Goal: Task Accomplishment & Management: Use online tool/utility

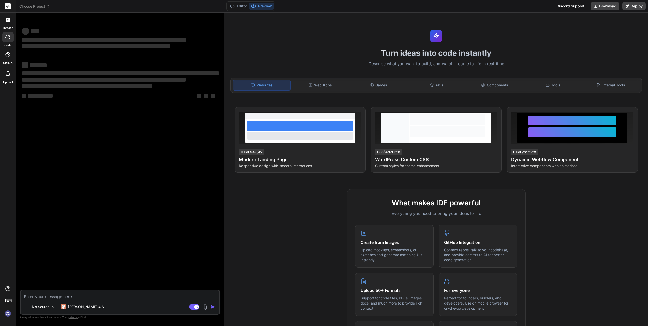
click at [9, 22] on div at bounding box center [8, 20] width 11 height 11
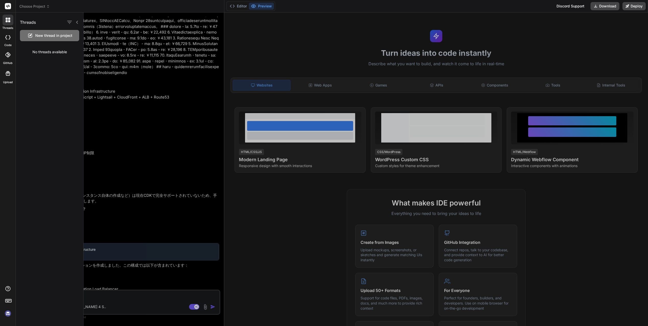
click at [35, 7] on span "Choose Project" at bounding box center [34, 6] width 30 height 5
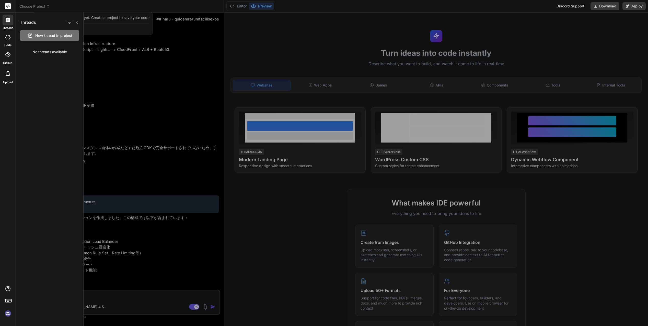
scroll to position [173, 0]
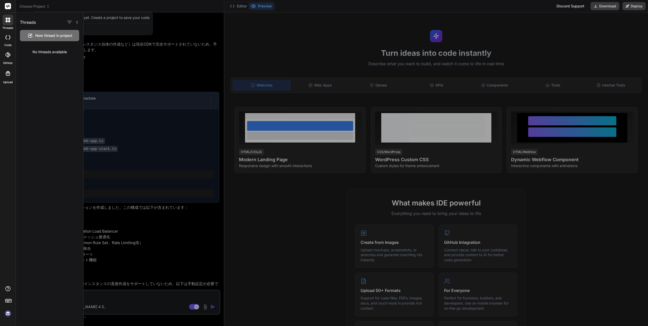
click at [78, 23] on icon at bounding box center [77, 22] width 4 height 4
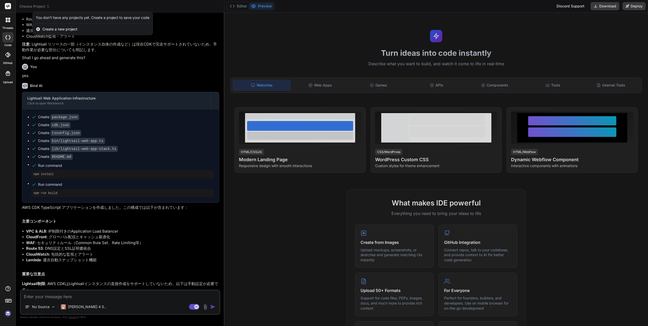
click at [36, 6] on div at bounding box center [324, 163] width 648 height 326
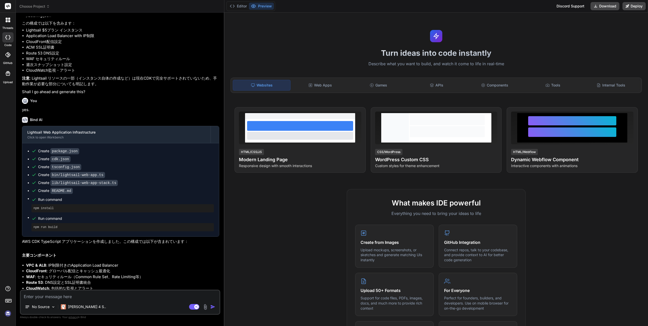
scroll to position [96, 0]
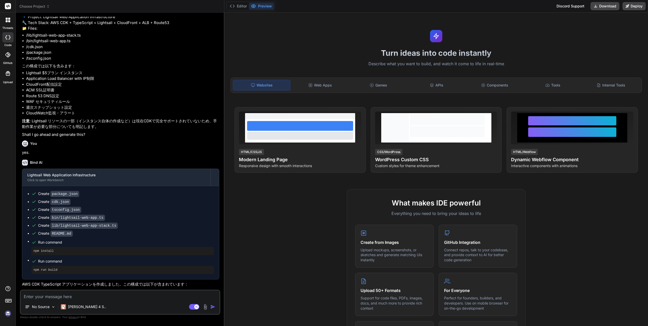
click at [36, 6] on span "Choose Project" at bounding box center [34, 6] width 30 height 5
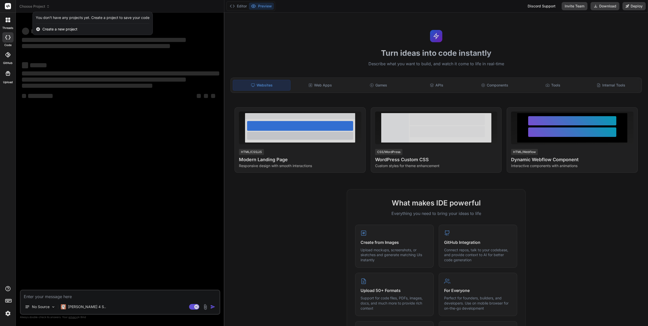
scroll to position [0, 0]
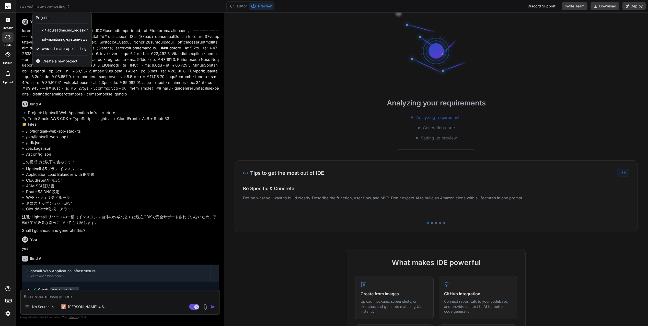
click at [8, 38] on icon at bounding box center [7, 37] width 5 height 4
type textarea "x"
click at [7, 19] on icon at bounding box center [7, 19] width 2 height 2
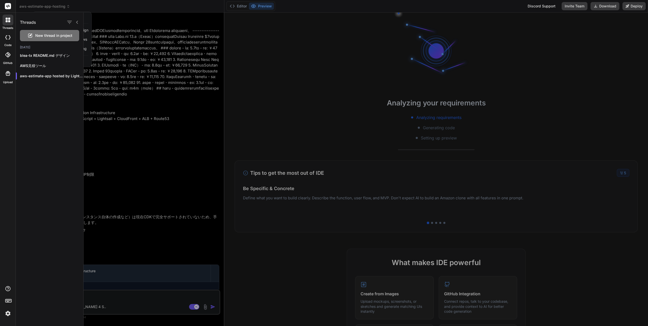
click at [78, 23] on icon at bounding box center [77, 22] width 4 height 4
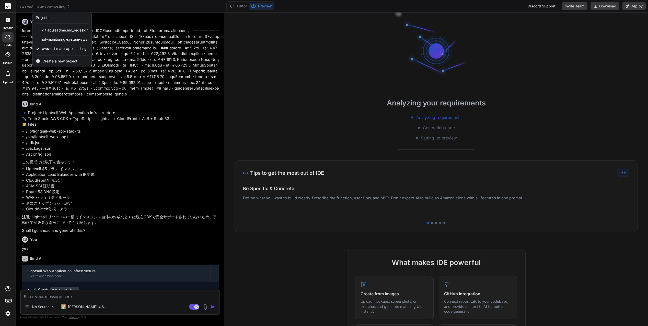
click at [56, 6] on div at bounding box center [324, 163] width 648 height 326
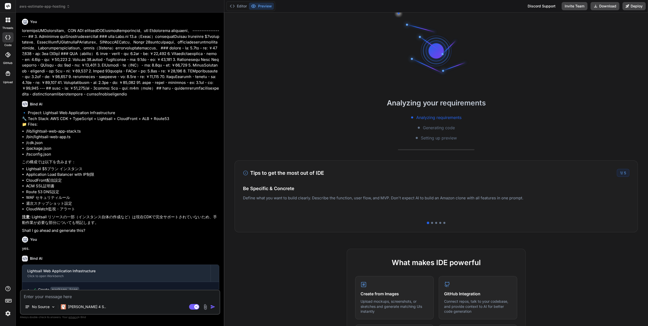
click at [56, 6] on span "aws-estimate-app-hosting" at bounding box center [44, 6] width 51 height 5
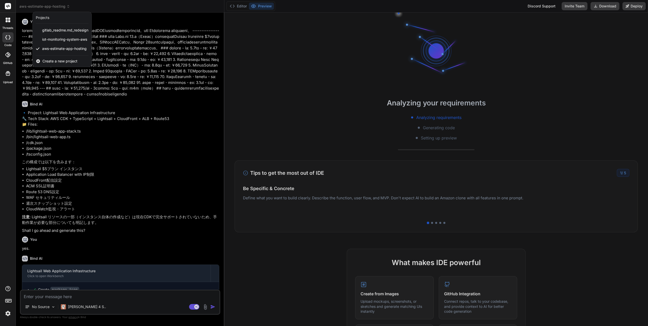
click at [7, 21] on icon at bounding box center [7, 21] width 2 height 2
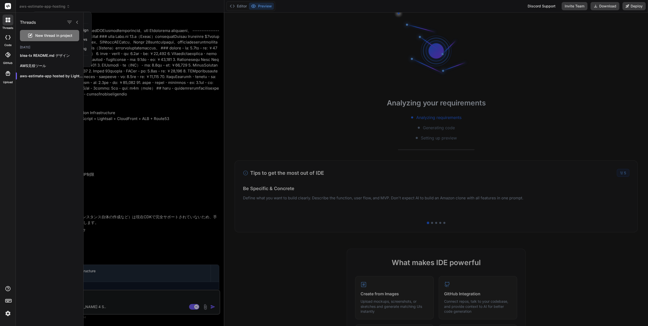
click at [42, 5] on div at bounding box center [324, 163] width 648 height 326
click at [46, 6] on span "aws-estimate-app-hosting" at bounding box center [44, 6] width 51 height 5
click at [77, 21] on icon at bounding box center [77, 22] width 4 height 4
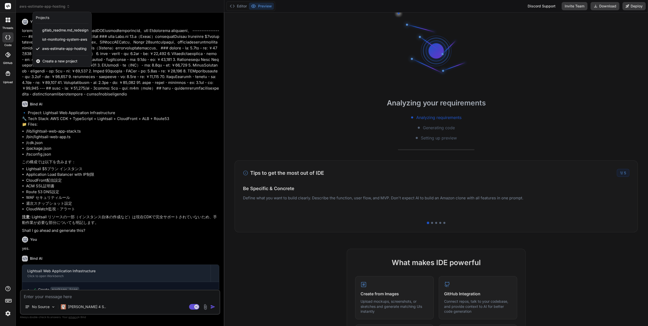
click at [58, 62] on span "Create a new project" at bounding box center [59, 61] width 35 height 5
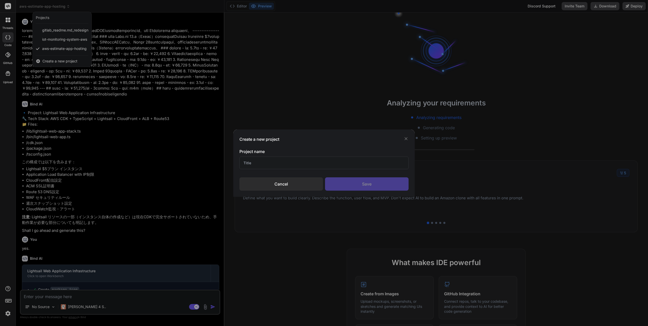
click at [250, 162] on input "text" at bounding box center [324, 162] width 169 height 13
type input "aws-estimate-tool-landing-page"
click at [347, 184] on div "Save" at bounding box center [367, 183] width 84 height 13
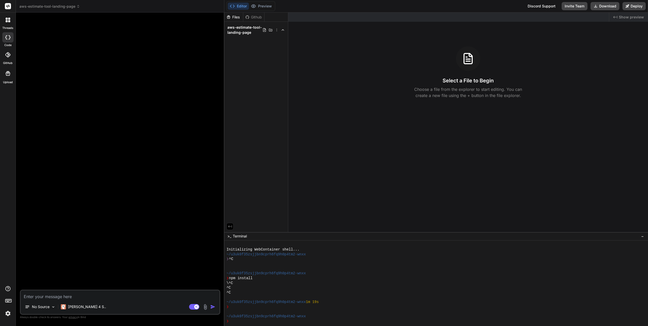
click at [59, 296] on textarea at bounding box center [120, 294] width 199 height 9
type textarea "x"
type textarea "AW"
type textarea "x"
type textarea "AWS"
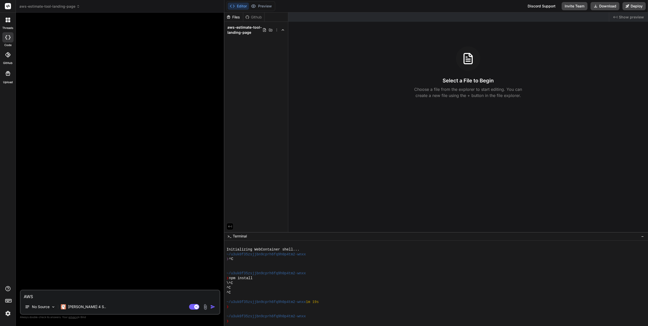
type textarea "x"
type textarea "AWSｍ"
type textarea "x"
type textarea "AWSみ"
type textarea "x"
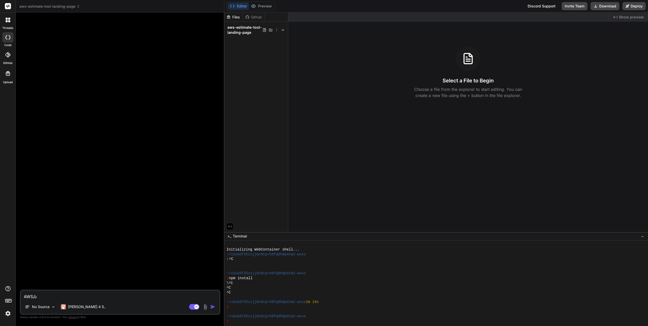
type textarea "AWSみｔ"
type textarea "x"
type textarea "AWSみつ"
type textarea "x"
type textarea "AWSみつｍ"
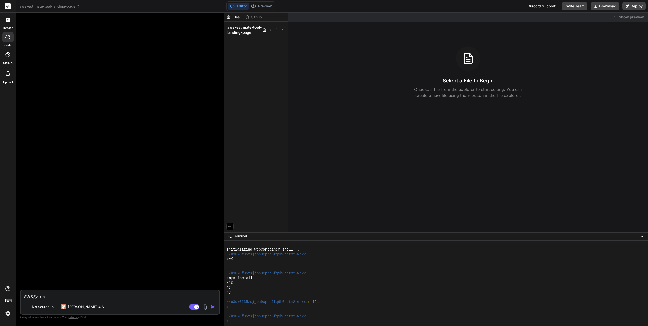
type textarea "x"
type textarea "AWSみつも"
type textarea "x"
type textarea "AWSみつもｒ"
type textarea "x"
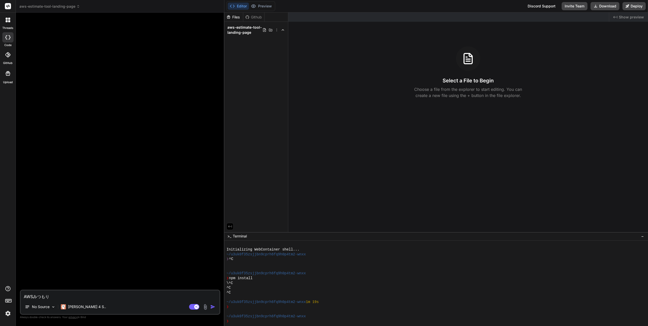
type textarea "AWS見積"
type textarea "x"
type textarea "AWS見積I"
type textarea "x"
type textarea "AWS見積"
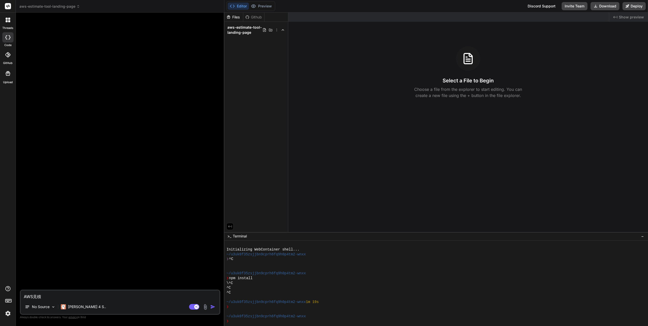
type textarea "x"
type textarea "AWS見積A"
type textarea "x"
type textarea "AWS見積AI"
type textarea "x"
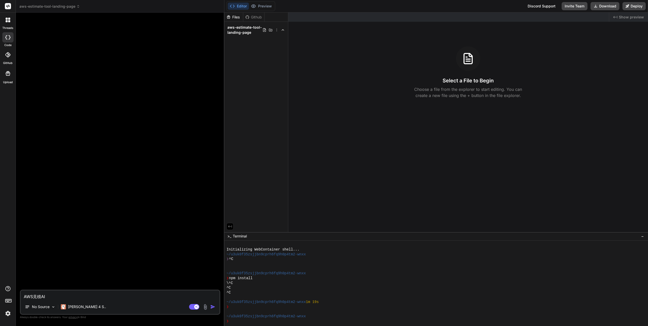
type textarea "AWS見積AIｓ"
type textarea "x"
type textarea "AWS見積AIし"
type textarea "x"
type textarea "AWS見積AI支援"
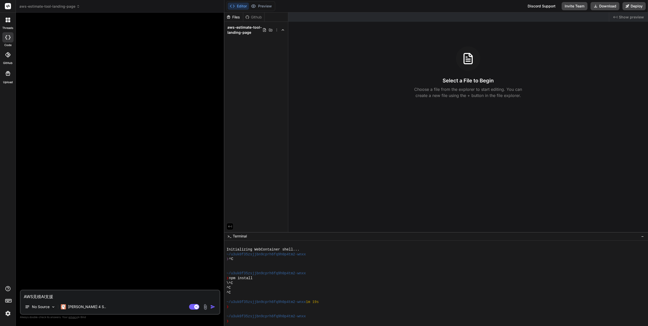
type textarea "x"
type textarea "AWS見積AI支援"
type textarea "x"
type textarea "AWS見積AI支援t"
type textarea "x"
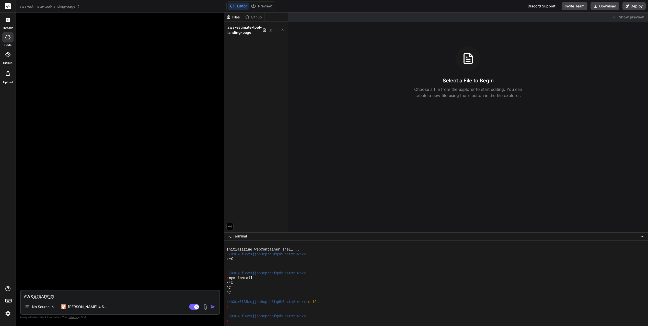
type textarea "AWS見積AI支援to"
type textarea "x"
type textarea "AWS見積AI支援too"
type textarea "x"
type textarea "AWS見積AI支援ツール"
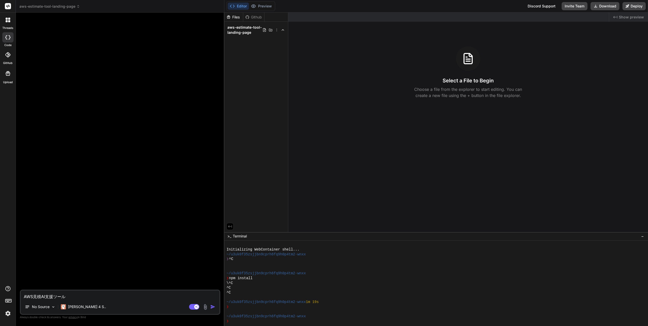
type textarea "x"
type textarea "AWS見積AI支援ツールｎ"
type textarea "x"
type textarea "AWS見積AI支援ツールの"
type textarea "x"
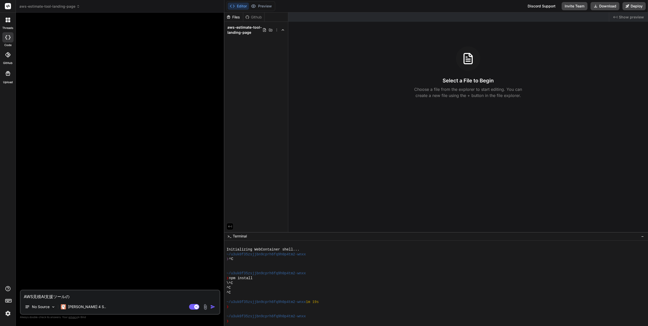
type textarea "AWS見積AI支援ツールの"
type textarea "x"
type textarea "AWS見積AI支援ツールのl"
type textarea "x"
type textarea "AWS見積AI支援ツールのla"
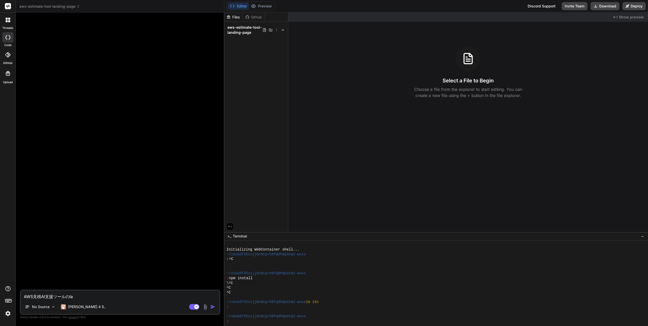
type textarea "x"
type textarea "AWS見積AI支援ツールのlan"
type textarea "x"
type textarea "AWS見積AI支援ツールのland"
type textarea "x"
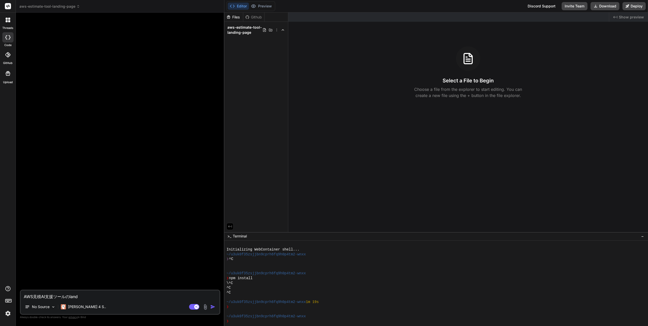
type textarea "AWS見積AI支援ツールのlandi"
type textarea "x"
type textarea "AWS見積AI支援ツールのlandin"
type textarea "x"
type textarea "AWS見積AI支援ツールのランディング"
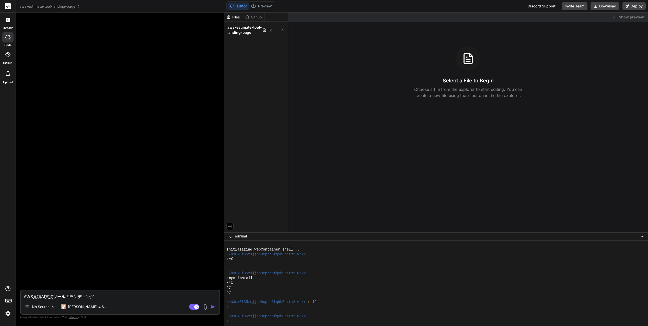
type textarea "x"
type textarea "AWS見積AI支援ツールのランディング"
type textarea "x"
type textarea "AWS見積AI支援ツールのランディングp"
type textarea "x"
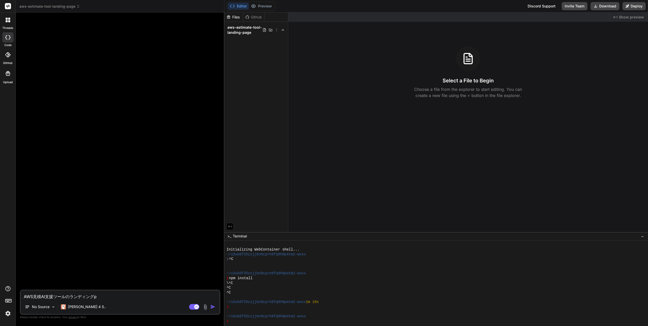
type textarea "AWS見積AI支援ツールのランディングpa"
type textarea "x"
type textarea "AWS見積AI支援ツールのランディングpag"
type textarea "x"
type textarea "AWS見積AI支援ツールのランディングページ"
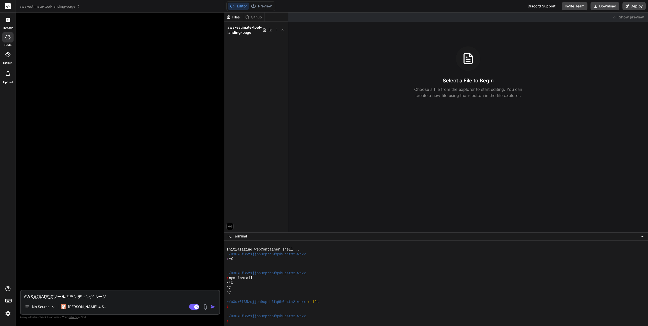
type textarea "x"
type textarea "AWS見積AI支援ツールのランディングページｗ"
type textarea "x"
type textarea "AWS見積AI支援ツールのランディングページを"
type textarea "x"
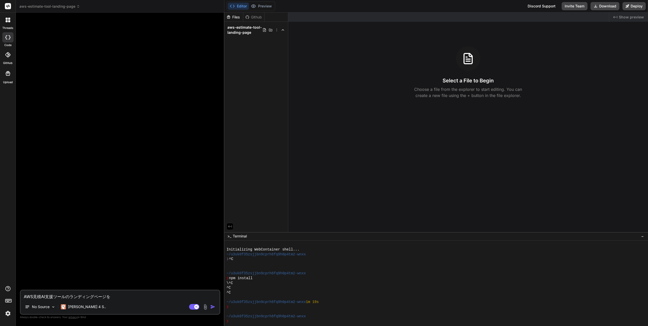
type textarea "AWS見積AI支援ツールのランディングページをｓ"
type textarea "x"
type textarea "AWS見積AI支援ツールのランディングページをさ"
type textarea "x"
type textarea "AWS見積AI支援ツールのランディングページをさｃ"
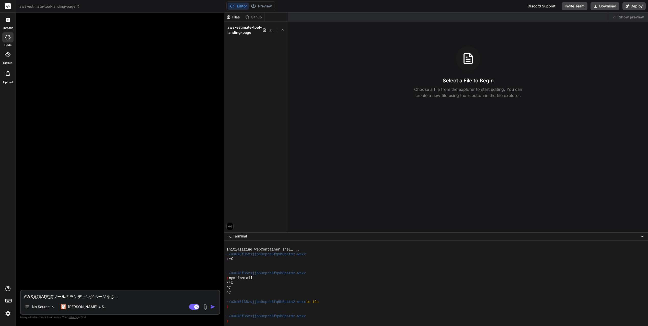
type textarea "x"
type textarea "AWS見積AI支援ツールのランディングページをさく"
type textarea "x"
type textarea "AWS見積AI支援ツールのランディングページをさくｓ"
type textarea "x"
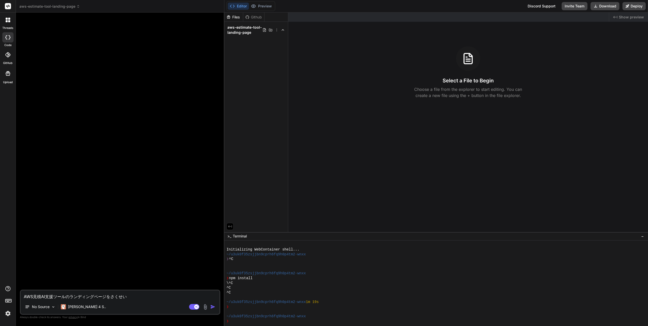
type textarea "AWS見積AI支援ツールのランディングページを作成"
type textarea "x"
type textarea "AWS見積AI支援ツールのランディングページを作成ｓ"
type textarea "x"
type textarea "AWS見積AI支援ツールのランディングページを作成しｔ"
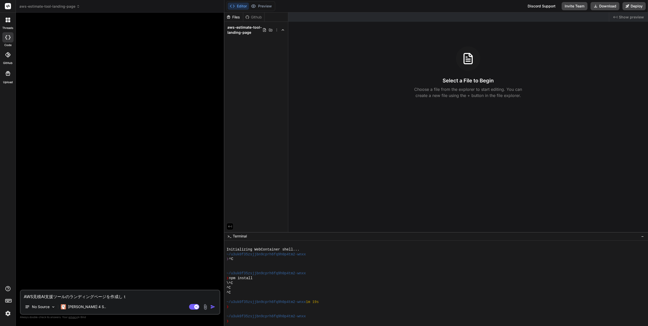
type textarea "x"
type textarea "AWS見積AI支援ツールのランディングページを作成して"
type textarea "x"
type textarea "AWS見積AI支援ツールのランディングページを作成してｃ"
type textarea "x"
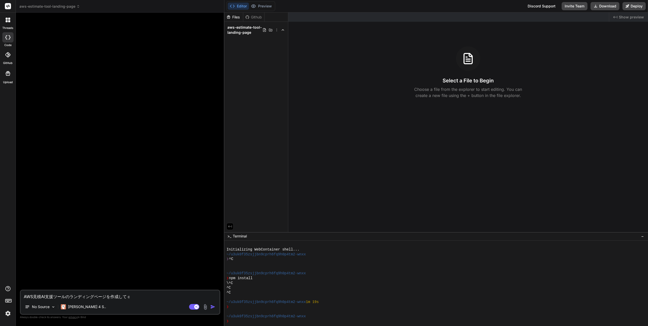
type textarea "AWS見積AI支援ツールのランディングページを作成してく"
type textarea "x"
type textarea "AWS見積AI支援ツールのランディングページを作成してくだｓ"
type textarea "x"
type textarea "AWS見積AI支援ツールのランディングページを作成してください"
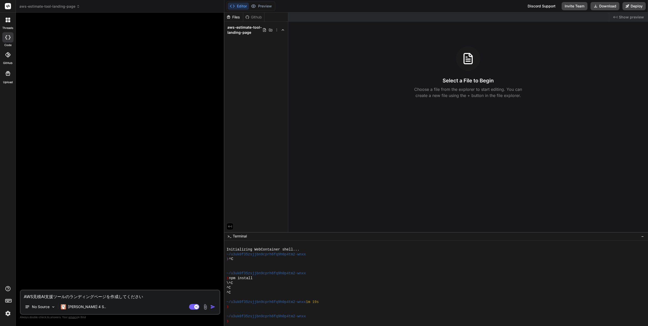
type textarea "x"
type textarea "AWS見積AI支援ツールのランディングページを作成してください。"
type textarea "x"
type textarea "AWS見積AI支援ツールのランディングページを作成してください。"
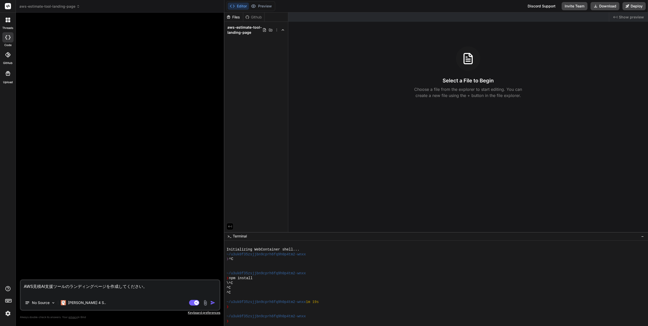
type textarea "x"
type textarea "AWS見積AI支援ツールのランディングページを作成してください。"
type textarea "x"
type textarea "AWS見積AI支援ツールのランディングページを作成してください。 c"
type textarea "x"
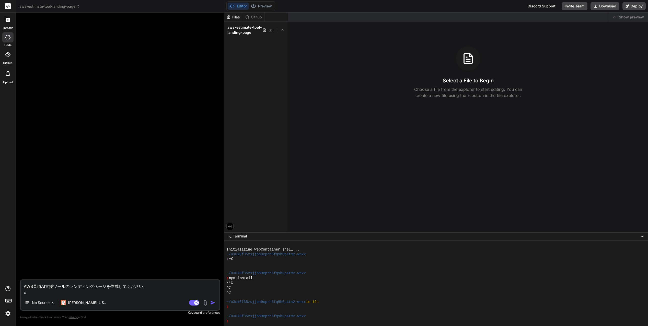
type textarea "AWS見積AI支援ツールのランディングページを作成してください。 co"
type textarea "x"
type textarea "AWS見積AI支援ツールのランディングページを作成してください。 cov"
type textarea "x"
type textarea "AWS見積AI支援ツールのランディングページを作成してください。 cove"
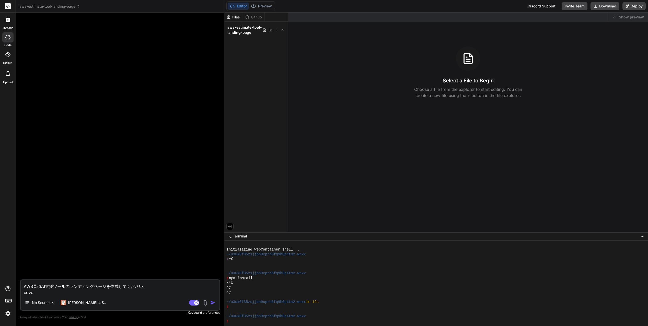
type textarea "x"
type textarea "AWS見積AI支援ツールのランディングページを作成してください。 カバー"
type textarea "x"
type textarea "AWS見積AI支援ツールのランディングページを作成してください。 カバー"
type textarea "x"
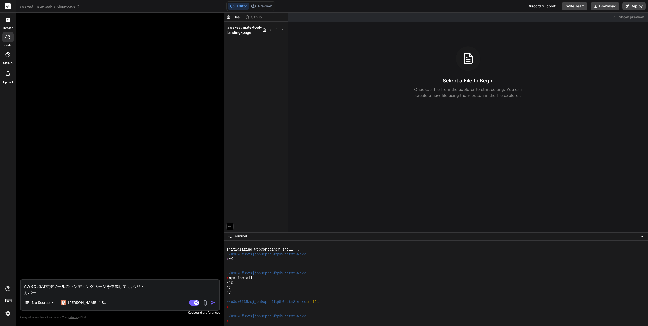
type textarea "AWS見積AI支援ツールのランディングページを作成してください。 カバーi"
type textarea "x"
type textarea "AWS見積AI支援ツールのランディングページを作成してください。 カバーim"
type textarea "x"
type textarea "AWS見積AI支援ツールのランディングページを作成してください。 カバーima"
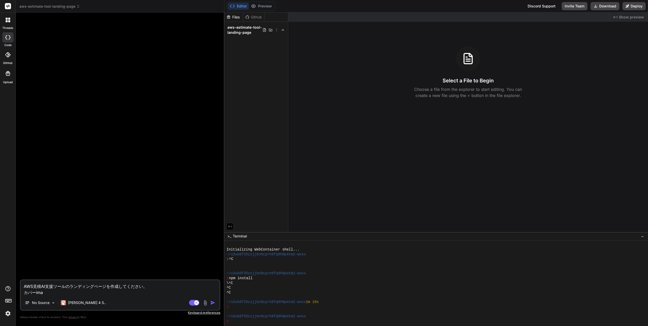
type textarea "x"
type textarea "AWS見積AI支援ツールのランディングページを作成してください。 カバーimah"
type textarea "x"
type textarea "AWS見積AI支援ツールのランディングページを作成してください。 カバーimahe"
type textarea "x"
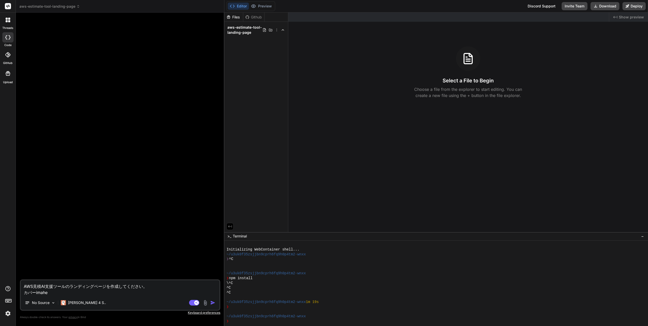
type textarea "AWS見積AI支援ツールのランディングページを作成してください。 カバーimah"
type textarea "x"
type textarea "AWS見積AI支援ツールのランディングページを作成してください。 カバーima"
type textarea "x"
type textarea "AWS見積AI支援ツールのランディングページを作成してください。 カバーim"
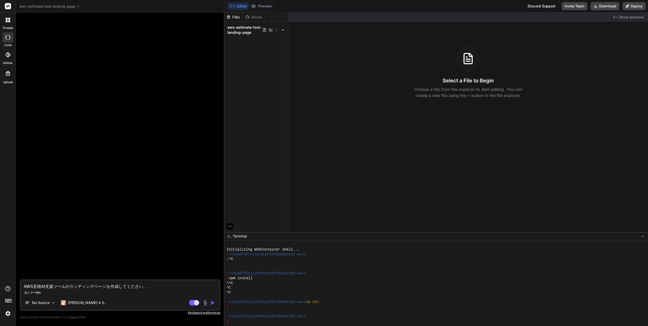
type textarea "x"
type textarea "AWS見積AI支援ツールのランディングページを作成してください。 カバーima"
type textarea "x"
type textarea "AWS見積AI支援ツールのランディングページを作成してください。 カバーimag"
type textarea "x"
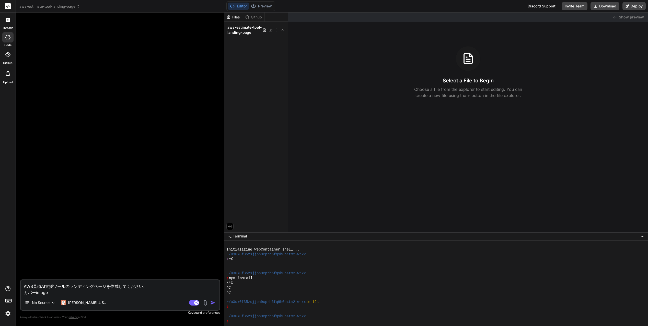
type textarea "AWS見積AI支援ツールのランディングページを作成してください。 カバーイメージ"
type textarea "x"
type textarea "AWS見積AI支援ツールのランディングページを作成してください。 カバーイメージｔ"
type textarea "x"
type textarea "AWS見積AI支援ツールのランディングページを作成してください。 カバーイメージと"
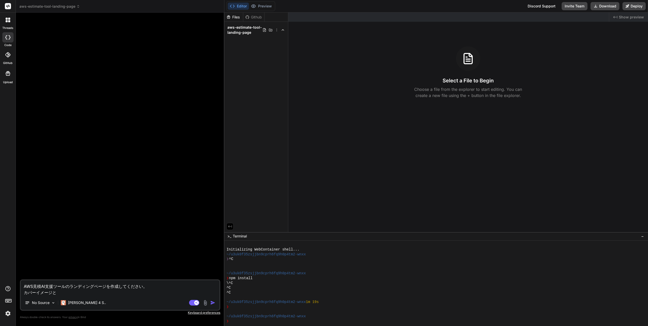
type textarea "x"
type textarea "AWS見積AI支援ツールのランディングページを作成してください。 カバーイメージと、"
type textarea "x"
type textarea "AWS見積AI支援ツールのランディングページを作成してください。 カバーイメージと、ｃ"
type textarea "x"
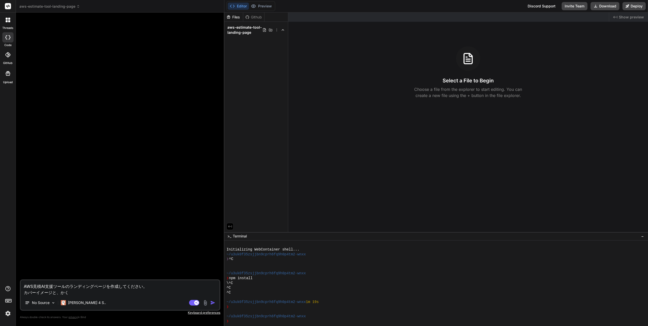
type textarea "AWS見積AI支援ツールのランディングページを作成してください。 カバーイメージと、各"
type textarea "x"
type textarea "AWS見積AI支援ツールのランディングページを作成してください。 カバーイメージと、各"
type textarea "x"
type textarea "AWS見積AI支援ツールのランディングページを作成してください。 カバーイメージと、各a"
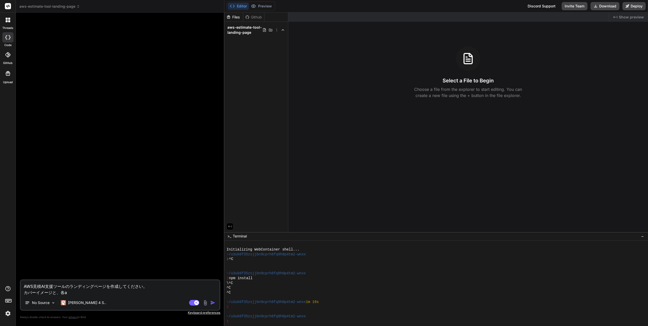
type textarea "x"
type textarea "AWS見積AI支援ツールのランディングページを作成してください。 カバーイメージと、各ap"
type textarea "x"
type textarea "AWS見積AI支援ツールのランディングページを作成してください。 カバーイメージと、各アプリケーション"
type textarea "x"
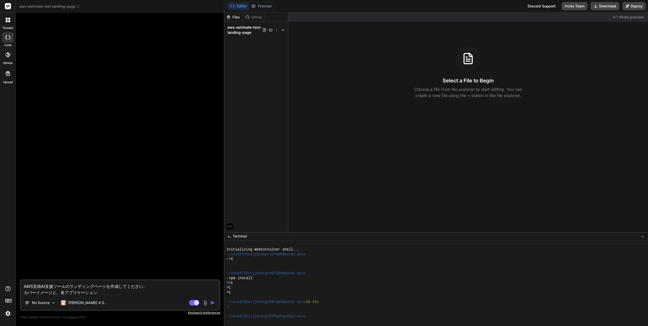
type textarea "AWS見積AI支援ツールのランディングページを作成してください。 カバーイメージと、各アプリケーション"
type textarea "x"
type textarea "AWS見積AI支援ツールのランディングページを作成してください。 カバーイメージと、各アプリケーションv"
type textarea "x"
type textarea "AWS見積AI支援ツールのランディングページを作成してください。 カバーイメージと、各アプリケーションve"
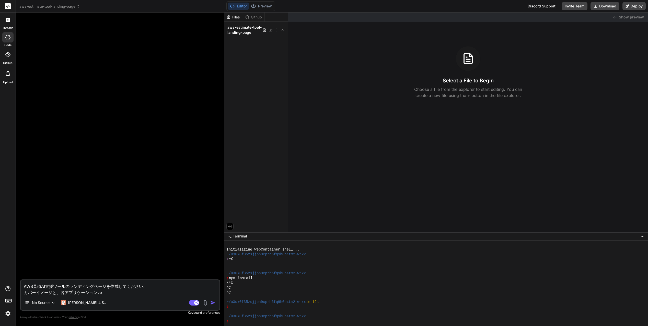
type textarea "x"
type textarea "AWS見積AI支援ツールのランディングページを作成してください。 カバーイメージと、各アプリケーションver"
type textarea "x"
type textarea "AWS見積AI支援ツールのランディングページを作成してください。 カバーイメージと、各アプリケーションvers"
type textarea "x"
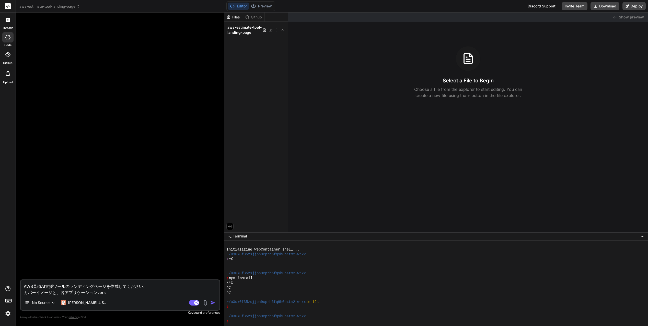
type textarea "AWS見積AI支援ツールのランディングページを作成してください。 カバーイメージと、各アプリケーションversi"
type textarea "x"
type textarea "AWS見積AI支援ツールのランディングページを作成してください。 カバーイメージと、各アプリケーションversio"
type textarea "x"
type textarea "AWS見積AI支援ツールのランディングページを作成してください。 カバーイメージと、各アプリケーションバージョン"
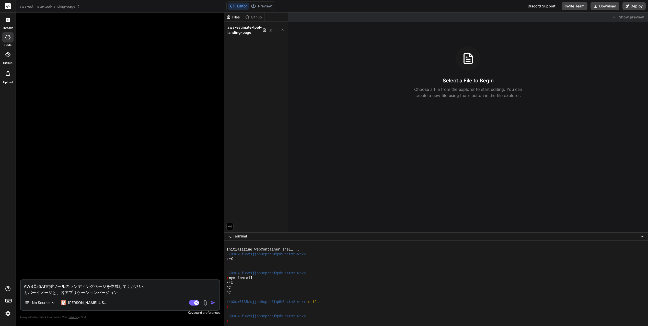
type textarea "x"
type textarea "AWS見積AI支援ツールのランディングページを作成してください。 カバーイメージと、各アプリケーションバージョンｈ"
type textarea "x"
type textarea "AWS見積AI支援ツールのランディングページを作成してください。 カバーイメージと、各アプリケーションバージョンへ"
type textarea "x"
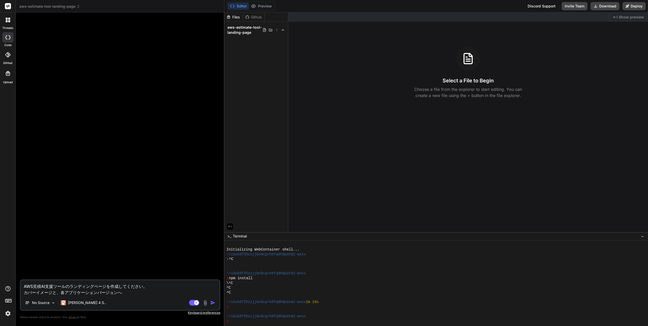
type textarea "AWS見積AI支援ツールのランディングページを作成してください。 カバーイメージと、各アプリケーションバージョンへｎ"
type textarea "x"
type textarea "AWS見積AI支援ツールのランディングページを作成してください。 カバーイメージと、各アプリケーションバージョンへの"
type textarea "x"
type textarea "AWS見積AI支援ツールのランディングページを作成してください。 カバーイメージと、各アプリケーションバージョンへの"
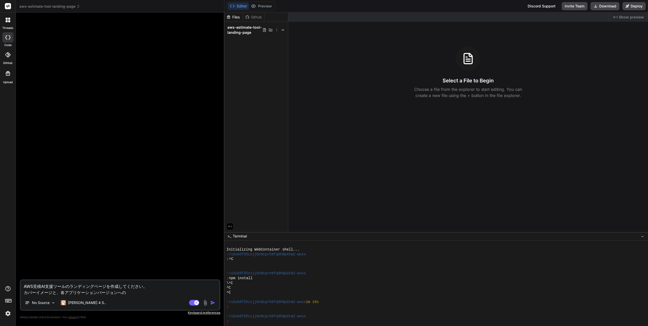
type textarea "x"
type textarea "AWS見積AI支援ツールのランディングページを作成してください。 カバーイメージと、各アプリケーションバージョンへのl"
type textarea "x"
type textarea "AWS見積AI支援ツールのランディングページを作成してください。 カバーイメージと、各アプリケーションバージョンへのln"
type textarea "x"
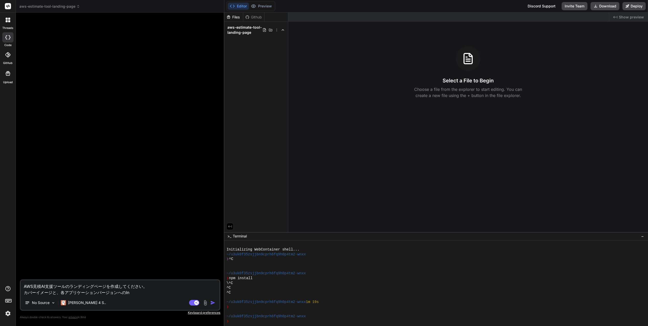
type textarea "AWS見積AI支援ツールのランディングページを作成してください。 カバーイメージと、各アプリケーションバージョンへのl"
type textarea "x"
type textarea "AWS見積AI支援ツールのランディングページを作成してください。 カバーイメージと、各アプリケーションバージョンへのli"
type textarea "x"
type textarea "AWS見積AI支援ツールのランディングページを作成してください。 カバーイメージと、各アプリケーションバージョンへのlin"
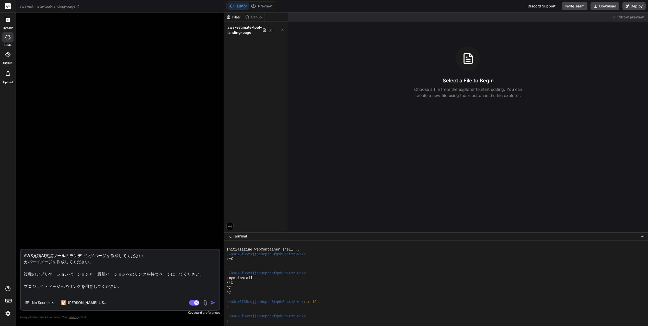
paste textarea "[URL][DOMAIN_NAME]"
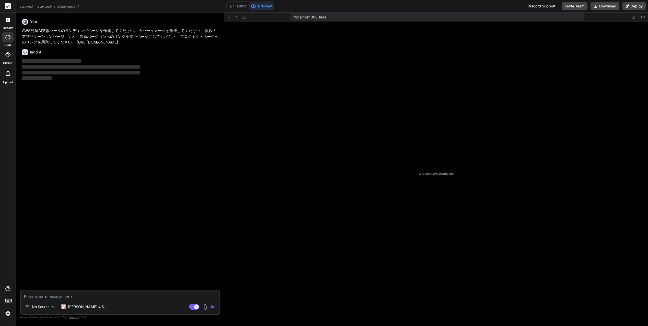
scroll to position [57, 0]
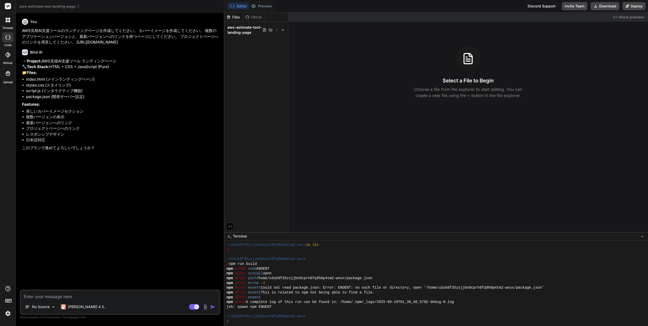
click at [48, 296] on textarea at bounding box center [120, 294] width 199 height 9
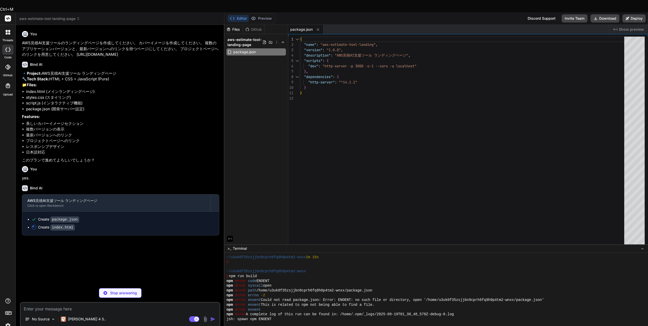
drag, startPoint x: 40, startPoint y: 48, endPoint x: 24, endPoint y: 31, distance: 23.3
click at [24, 40] on p "AWS見積AI支援ツールのランディングページを作成してください。 カバーイメージを作成してください。 複数のアプリケーションバージョンと、最新バージョンへのリ…" at bounding box center [120, 48] width 197 height 17
drag, startPoint x: 38, startPoint y: 48, endPoint x: 23, endPoint y: 32, distance: 21.9
click at [23, 40] on p "AWS見積AI支援ツールのランディングページを作成してください。 カバーイメージを作成してください。 複数のアプリケーションバージョンと、最新バージョンへのリ…" at bounding box center [120, 48] width 197 height 17
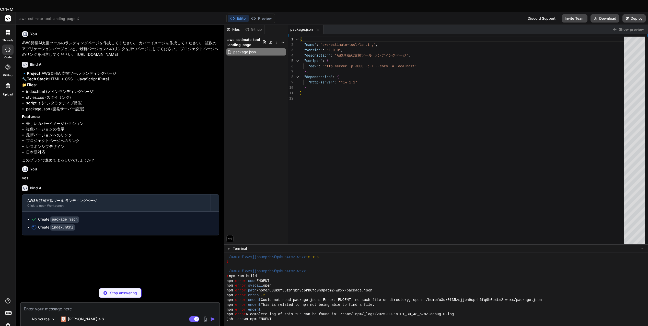
copy p "AWS見積AI支援ツールのランディングページを作成してください。 カバーイメージを作成してください。 複数のアプリケーションバージョンと、最新バージョンへのリ…"
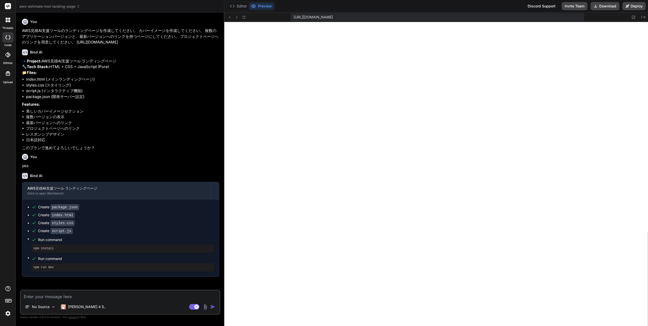
scroll to position [296, 0]
click at [385, 5] on div "Editor Preview Discord Support Invite Team Download Deploy" at bounding box center [436, 6] width 424 height 13
click at [52, 295] on textarea at bounding box center [120, 294] width 199 height 9
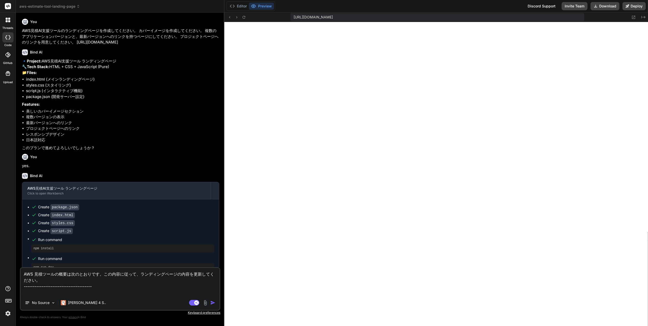
paste textarea "# LORemips - dolorsitametco ADIpiscingelitseddoeiusmOdtemporincid。UTL ETDolorem…"
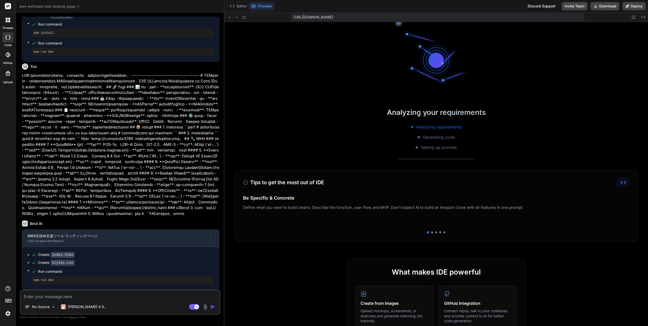
scroll to position [463, 0]
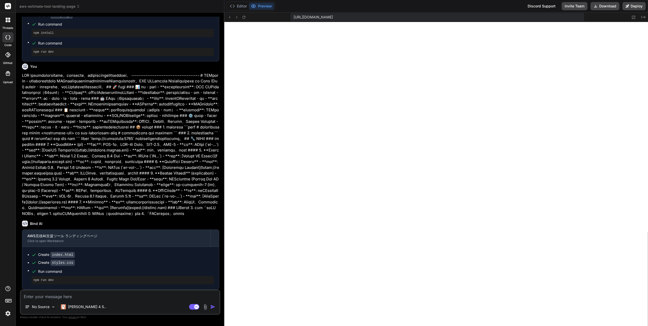
click at [70, 297] on textarea at bounding box center [120, 294] width 199 height 9
paste textarea "CDK対応Infrastructure as Code"
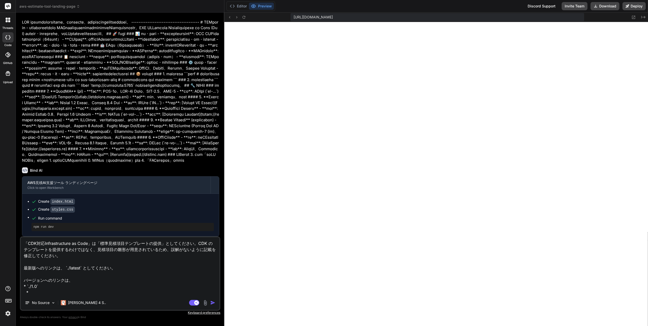
click at [55, 292] on textarea "「CDK対応Infrastructure as Code」は「標準見積項目テンプレートの提供」としてください。CDK のテンプレートを提供するわけではなく、見…" at bounding box center [120, 266] width 199 height 58
paste textarea "標準テンプレート提供"
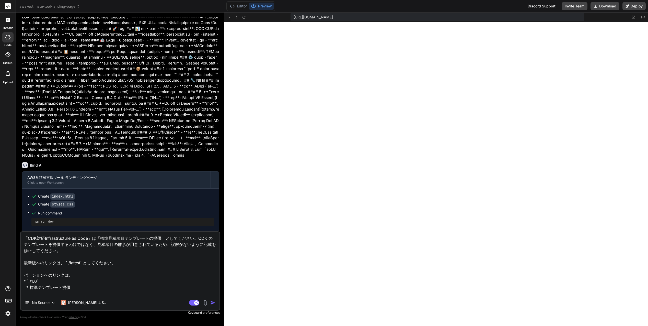
scroll to position [0, 0]
click at [74, 292] on textarea "「CDK対応Infrastructure as Code」は「標準見積項目テンプレートの提供」としてください。CDK のテンプレートを提供するわけではなく、見…" at bounding box center [120, 263] width 199 height 63
paste textarea "基本レポート機能"
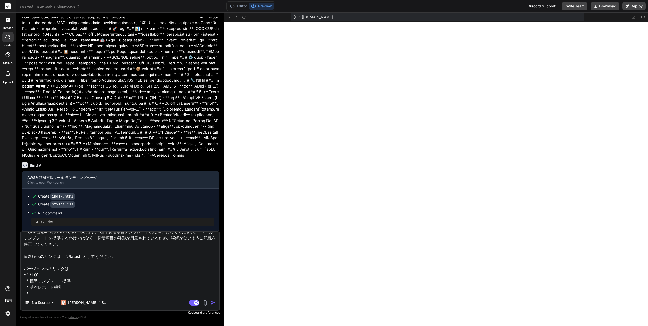
click at [43, 291] on textarea "「CDK対応Infrastructure as Code」は「標準見積項目テンプレートの提供」としてください。CDK のテンプレートを提供するわけではなく、見…" at bounding box center [120, 263] width 199 height 63
paste textarea "設定管理機能"
click at [51, 293] on textarea "「CDK対応Infrastructure as Code」は「標準見積項目テンプレートの提供」としてください。CDK のテンプレートを提供するわけではなく、見…" at bounding box center [120, 263] width 199 height 63
paste textarea "要件分析AI機能追加"
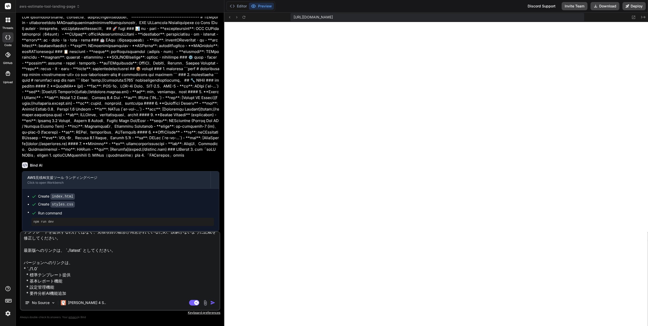
scroll to position [19, 0]
click at [43, 294] on textarea "「CDK対応Infrastructure as Code」は「標準見積項目テンプレートの提供」としてください。CDK のテンプレートを提供するわけではなく、見…" at bounding box center [120, 263] width 199 height 63
paste textarea "カスタムテンプレート管理"
click at [49, 292] on textarea "「CDK対応Infrastructure as Code」は「標準見積項目テンプレートの提供」としてください。CDK のテンプレートを提供するわけではなく、見…" at bounding box center [120, 263] width 199 height 63
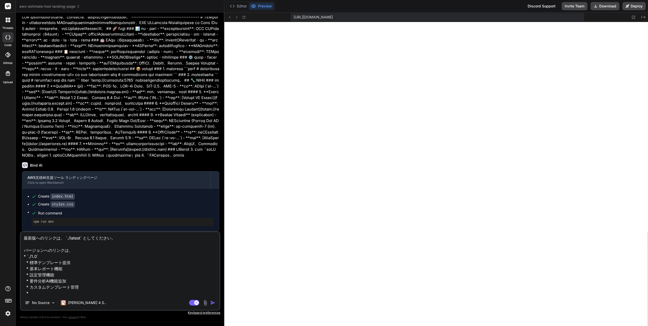
paste textarea "見積履歴・統計分析"
click at [53, 294] on textarea "「CDK対応Infrastructure as Code」は「標準見積項目テンプレートの提供」としてください。CDK のテンプレートを提供するわけではなく、見…" at bounding box center [120, 263] width 199 height 63
paste textarea "6つのAIプロバイダー対応"
click at [69, 274] on textarea "「CDK対応Infrastructure as Code」は「標準見積項目テンプレートの提供」としてください。CDK のテンプレートを提供するわけではなく、見…" at bounding box center [120, 263] width 199 height 63
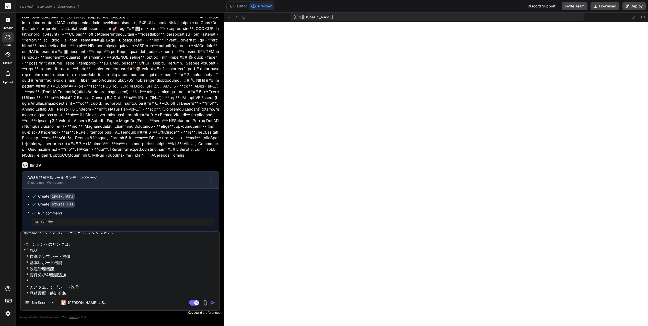
paste textarea "自動WBS・ドキュメント生成"
click at [84, 264] on textarea "「CDK対応Infrastructure as Code」は「標準見積項目テンプレートの提供」としてください。CDK のテンプレートを提供するわけではなく、見…" at bounding box center [120, 263] width 199 height 63
click at [89, 290] on textarea "「CDK対応Infrastructure as Code」は「標準見積項目テンプレートの提供」としてください。CDK のテンプレートを提供するわけではなく、見…" at bounding box center [120, 263] width 199 height 63
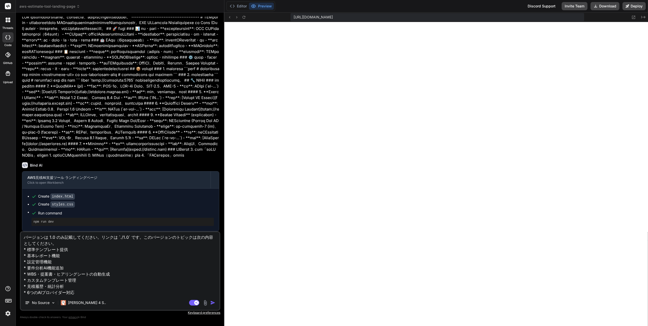
scroll to position [49, 0]
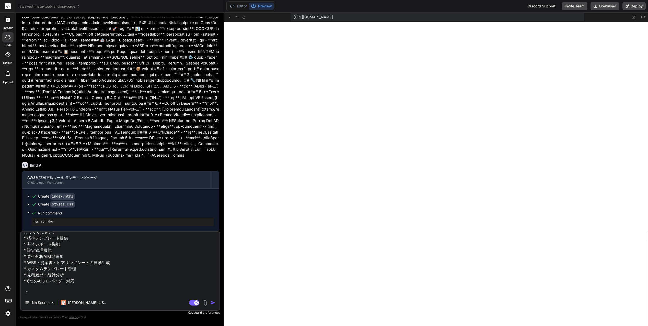
paste textarea "セットアップ手順"
click at [123, 292] on textarea "「CDK対応Infrastructure as Code」は「標準見積項目テンプレートの提供」としてください。CDK のテンプレートを提供するわけではなく、見…" at bounding box center [120, 263] width 199 height 63
click at [128, 295] on textarea "「CDK対応Infrastructure as Code」は「標準見積項目テンプレートの提供」としてください。CDK のテンプレートを提供するわけではなく、見…" at bounding box center [120, 263] width 199 height 63
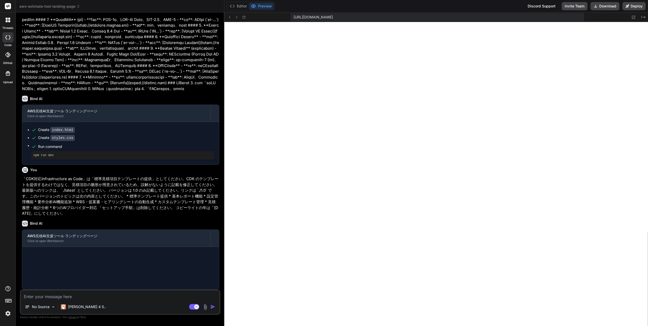
scroll to position [370, 0]
click at [57, 298] on textarea at bounding box center [120, 294] width 199 height 9
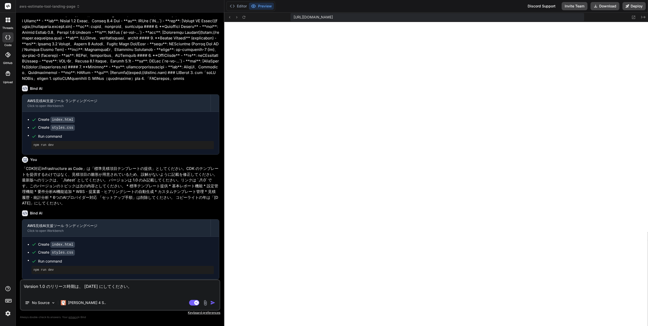
click at [148, 288] on textarea "Version 1.0 のリリース時期は、 [DATE] にしてください。" at bounding box center [120, 287] width 199 height 15
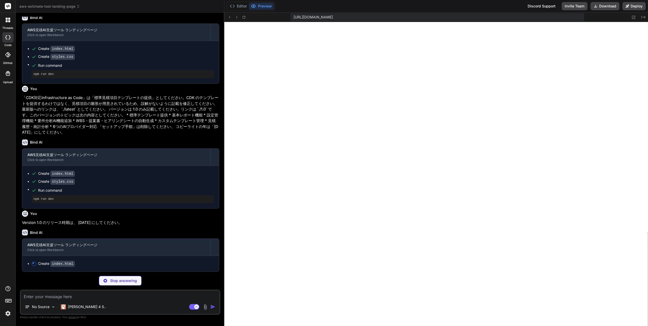
scroll to position [487, 0]
click at [241, 7] on button "Editor" at bounding box center [238, 6] width 21 height 7
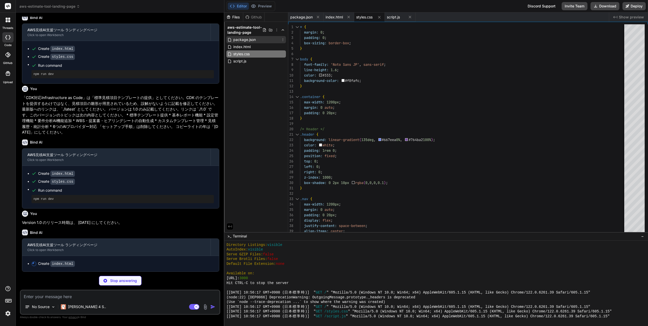
click at [255, 40] on span "package.json" at bounding box center [245, 40] width 24 height 6
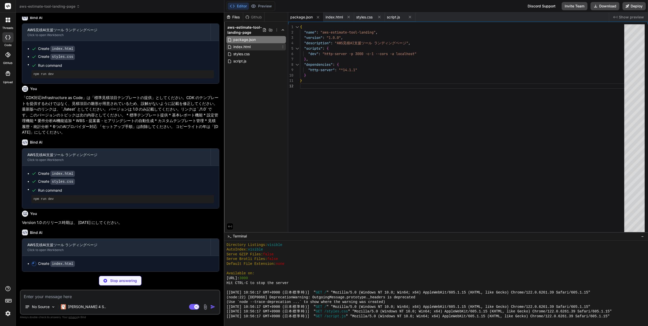
click at [252, 47] on div "index.html" at bounding box center [257, 46] width 60 height 7
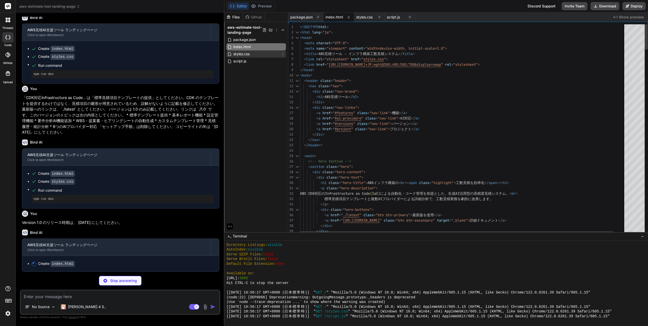
click at [252, 54] on div "styles.css" at bounding box center [257, 53] width 60 height 7
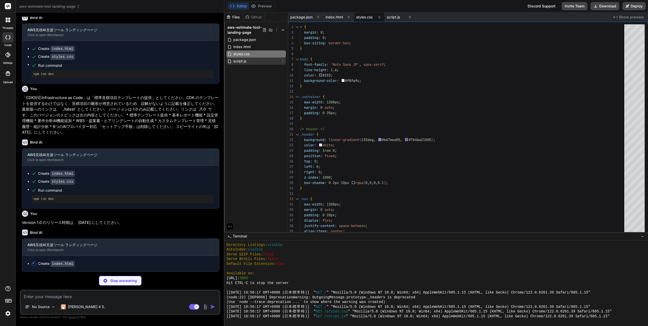
click at [250, 62] on div "script.js" at bounding box center [257, 61] width 60 height 7
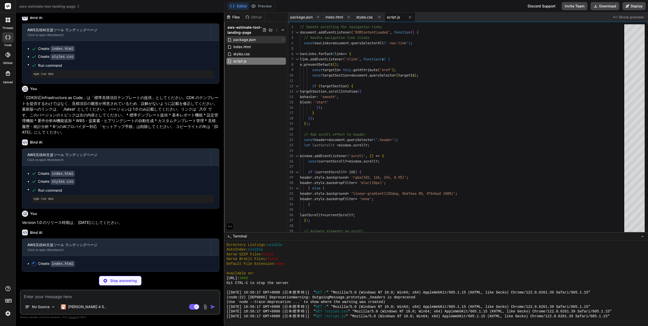
click at [246, 40] on span "package.json" at bounding box center [245, 40] width 24 height 6
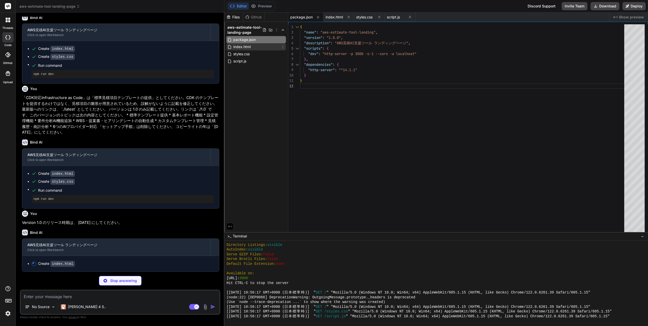
click at [245, 47] on span "index.html" at bounding box center [242, 47] width 18 height 6
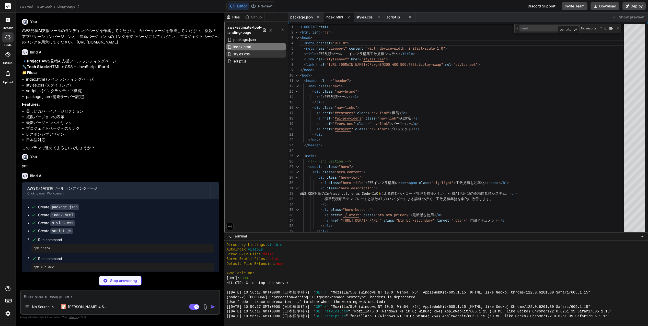
click at [253, 55] on div "styles.css" at bounding box center [257, 53] width 60 height 7
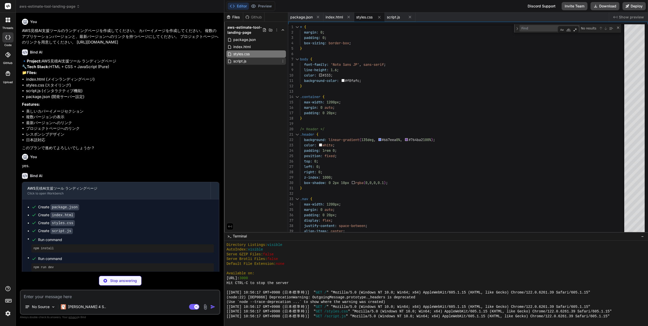
click at [248, 61] on div "script.js" at bounding box center [257, 61] width 60 height 7
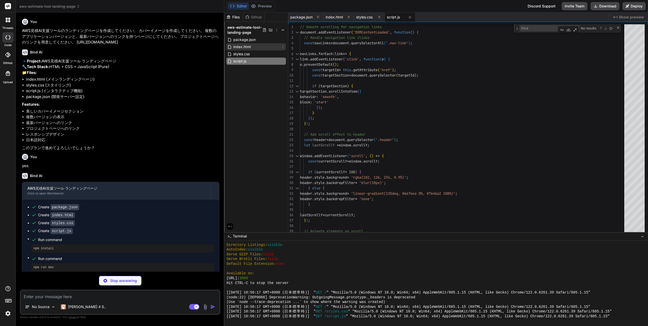
click at [253, 48] on div "index.html" at bounding box center [257, 46] width 60 height 7
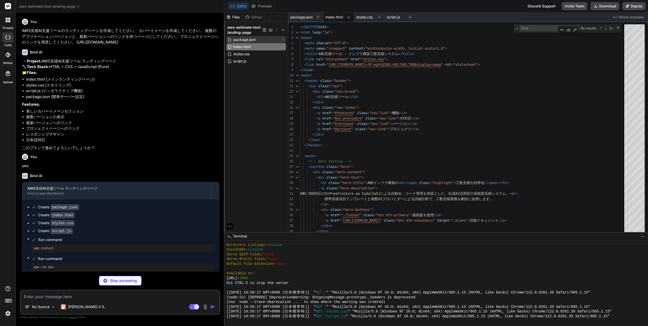
click at [259, 40] on div "package.json" at bounding box center [257, 39] width 60 height 7
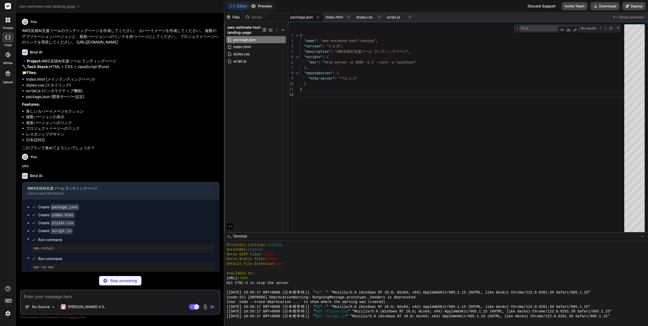
click at [265, 5] on button "Preview" at bounding box center [261, 6] width 25 height 7
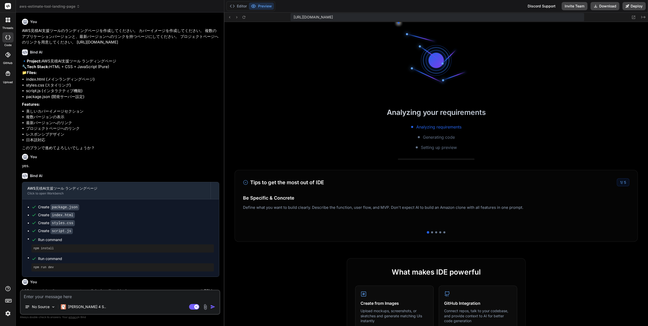
scroll to position [806, 0]
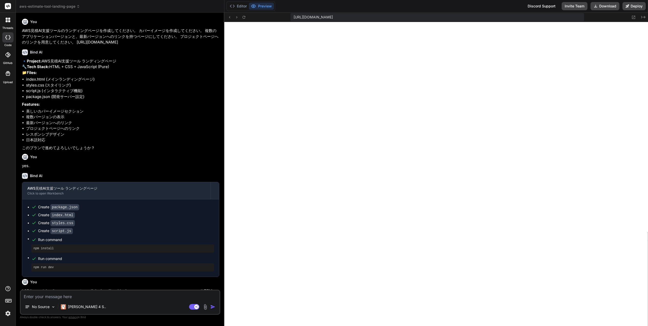
click at [8, 59] on div at bounding box center [7, 54] width 11 height 11
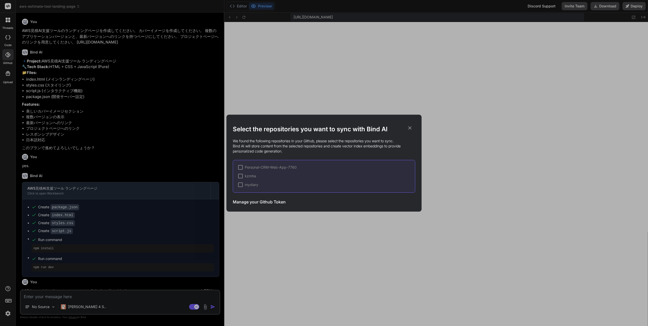
click at [411, 127] on icon at bounding box center [410, 127] width 3 height 3
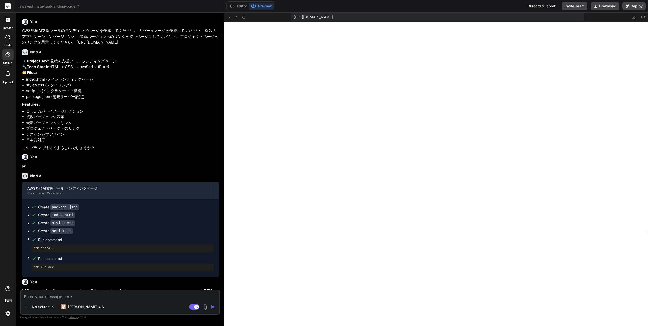
click at [8, 56] on icon at bounding box center [7, 54] width 5 height 5
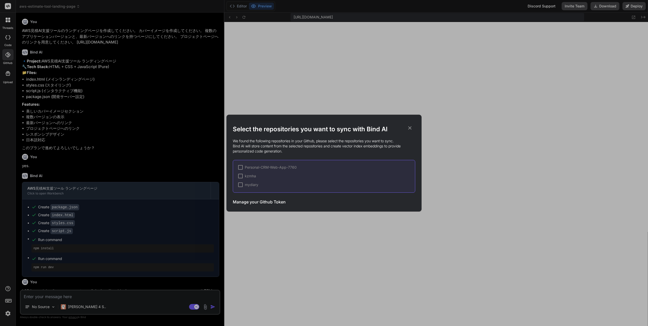
click at [412, 129] on icon at bounding box center [410, 128] width 6 height 6
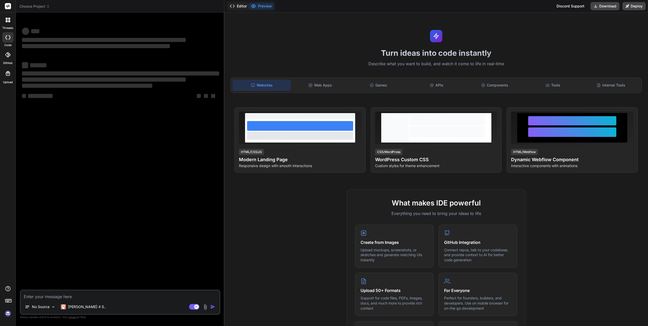
click at [241, 5] on button "Editor" at bounding box center [238, 6] width 21 height 7
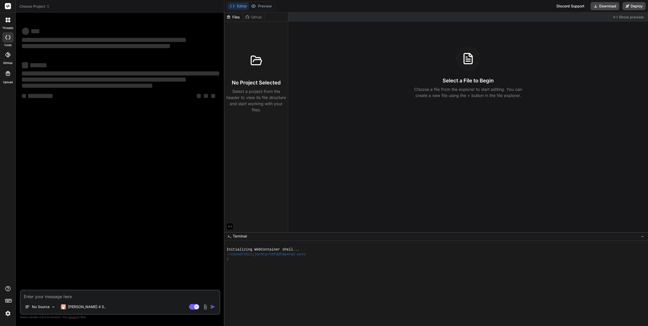
type textarea "x"
click at [303, 266] on div at bounding box center [434, 263] width 414 height 5
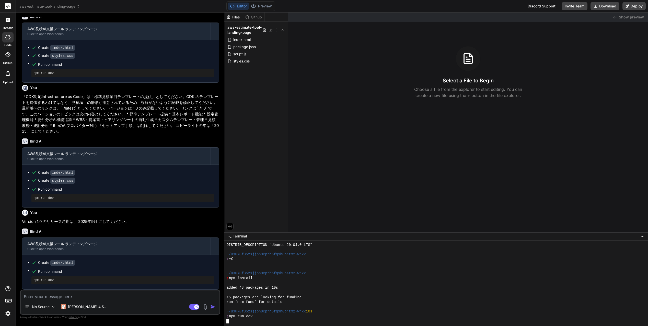
scroll to position [110, 0]
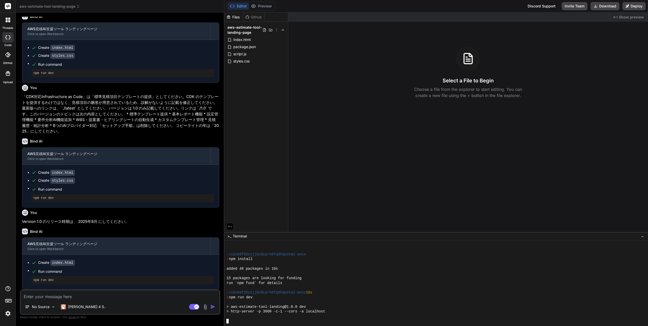
type textarea "x"
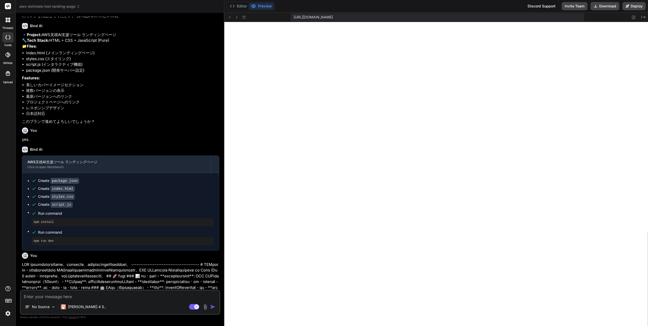
scroll to position [0, 0]
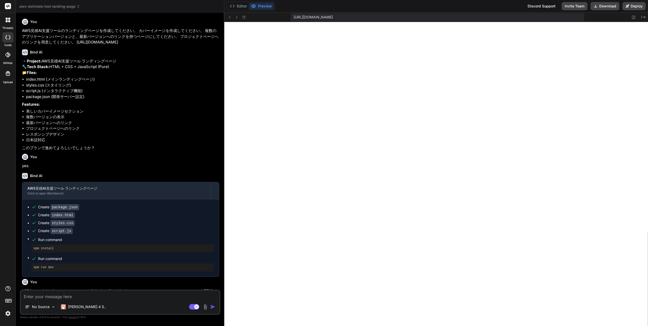
click at [10, 20] on icon at bounding box center [9, 21] width 2 height 2
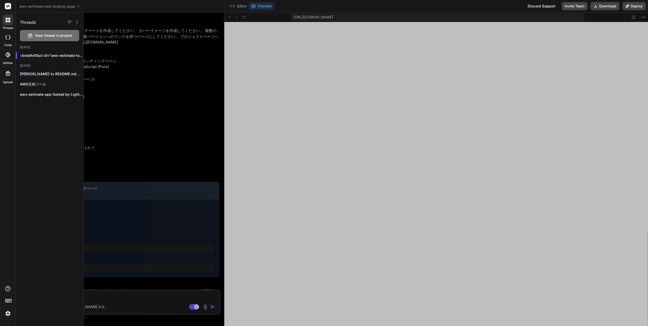
click at [149, 56] on div at bounding box center [366, 169] width 565 height 313
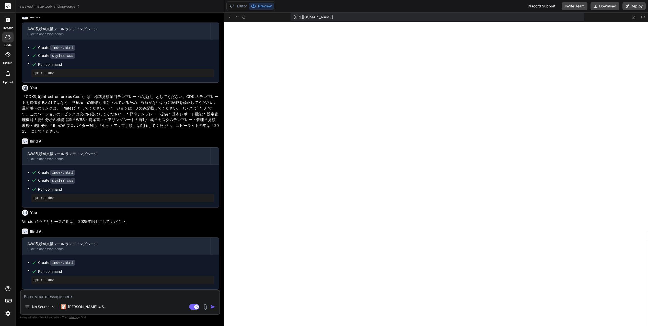
scroll to position [488, 0]
click at [9, 55] on icon at bounding box center [7, 54] width 5 height 5
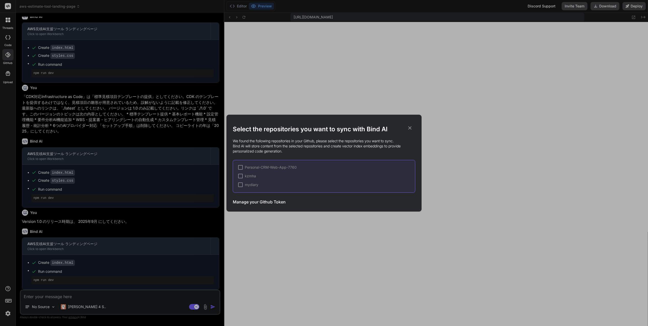
click at [263, 202] on h3 "Manage your Github Token" at bounding box center [259, 202] width 53 height 6
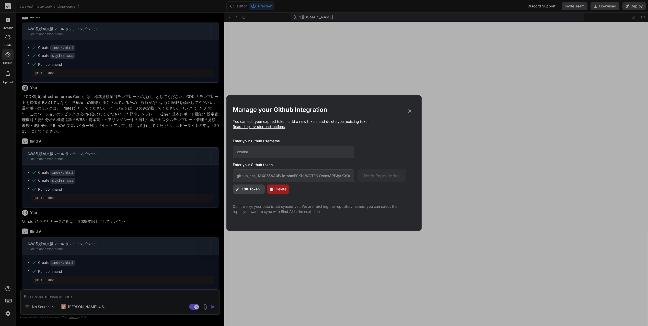
click at [410, 111] on icon at bounding box center [410, 111] width 6 height 6
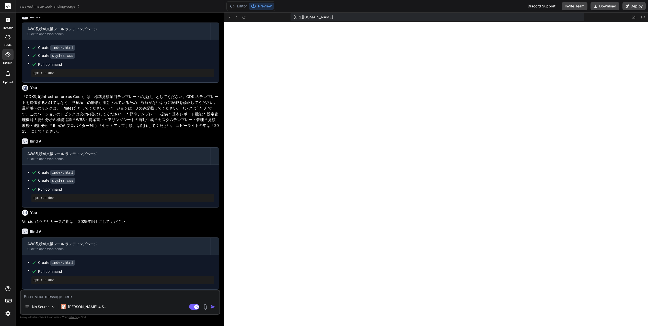
click at [10, 57] on icon at bounding box center [7, 54] width 5 height 5
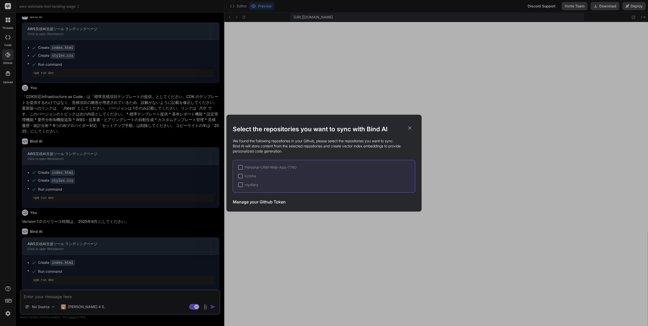
click at [265, 203] on h3 "Manage your Github Token" at bounding box center [259, 202] width 53 height 6
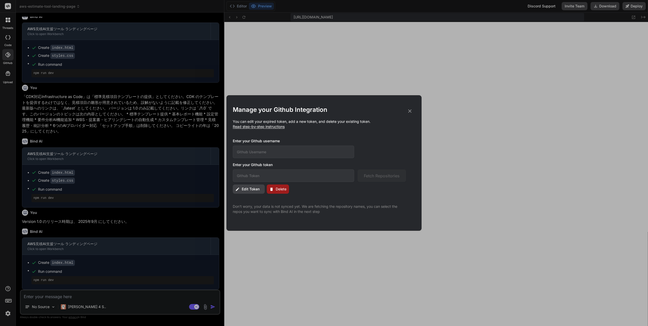
type input "kzmha"
type input "github_pat_11AXG55AA0iV1dtobmE0KH_WGTENYvxnxAPPJytX3OePI4LnNiGfQV0sbpZC6yol2mJK…"
click at [247, 189] on span "Edit Token" at bounding box center [251, 188] width 18 height 5
click at [329, 176] on input "github_pat_11AXG55AA0iV1dtobmE0KH_WGTENYvxnxAPPJytX3OePI4LnNiGfQV0sbpZC6yol2mJK…" at bounding box center [293, 175] width 121 height 13
click at [252, 188] on span "Edit Token" at bounding box center [251, 188] width 18 height 5
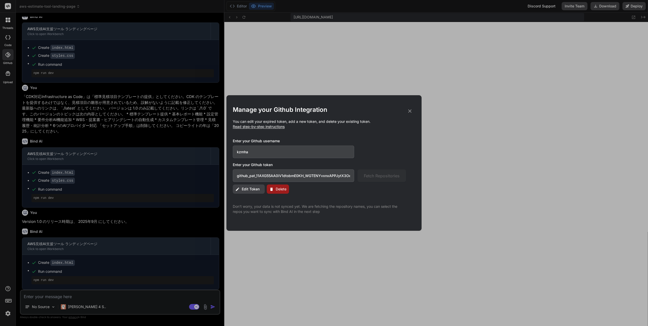
click at [340, 200] on div "Manage your Github Integration You can edit your expired token, add a new token…" at bounding box center [324, 160] width 183 height 108
click at [412, 110] on icon at bounding box center [410, 111] width 6 height 6
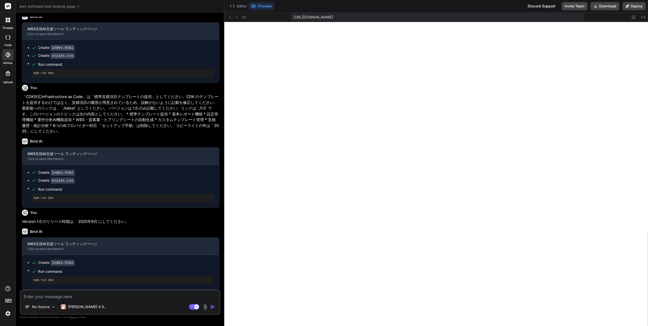
click at [7, 76] on icon at bounding box center [8, 73] width 6 height 6
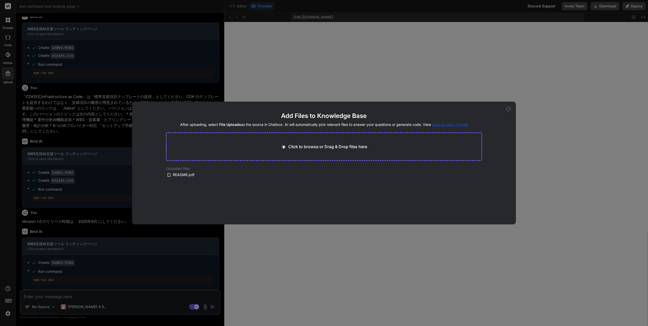
click at [509, 109] on icon at bounding box center [508, 109] width 5 height 5
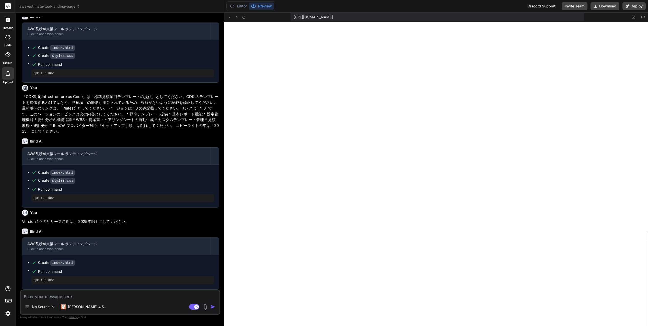
click at [9, 313] on img at bounding box center [8, 313] width 9 height 9
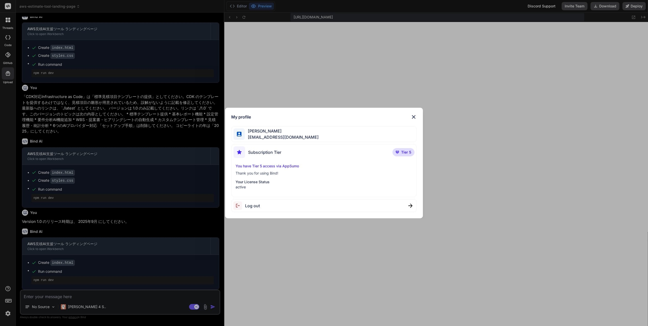
click at [415, 117] on img at bounding box center [414, 117] width 6 height 6
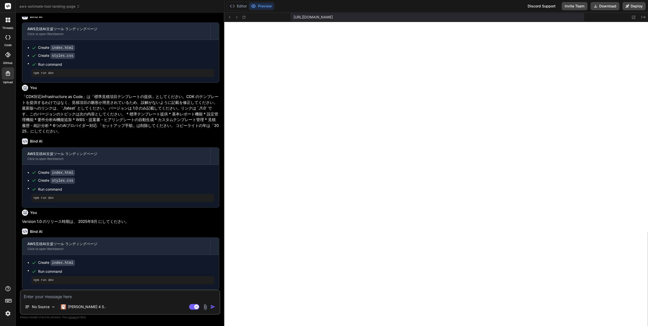
click at [9, 56] on icon at bounding box center [7, 54] width 5 height 5
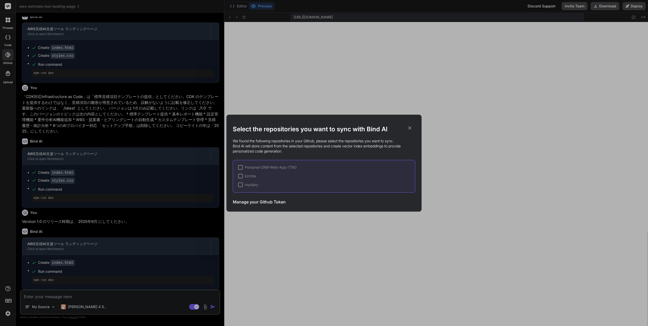
click at [241, 175] on div at bounding box center [240, 176] width 5 height 5
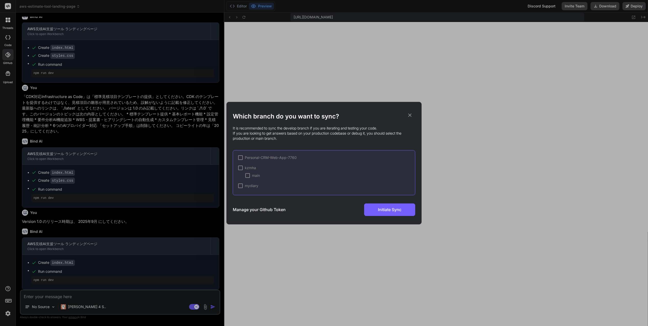
click at [240, 167] on div at bounding box center [240, 167] width 5 height 5
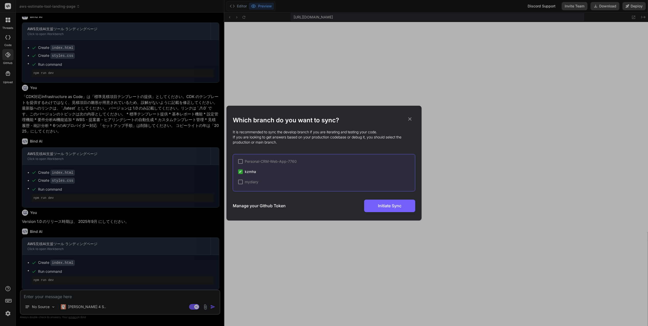
click at [240, 160] on div at bounding box center [240, 161] width 5 height 5
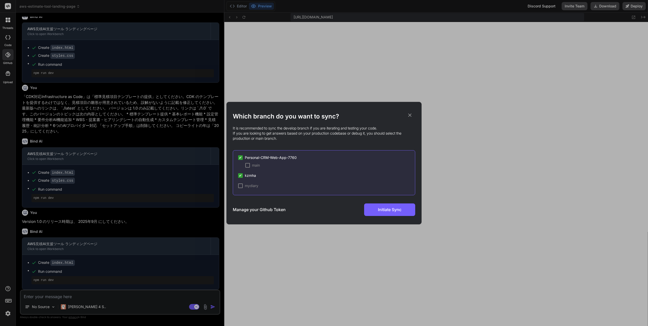
click at [239, 175] on span "✔" at bounding box center [240, 175] width 3 height 5
click at [240, 157] on span "✔" at bounding box center [240, 157] width 3 height 5
click at [252, 175] on span "kzmha" at bounding box center [250, 175] width 11 height 5
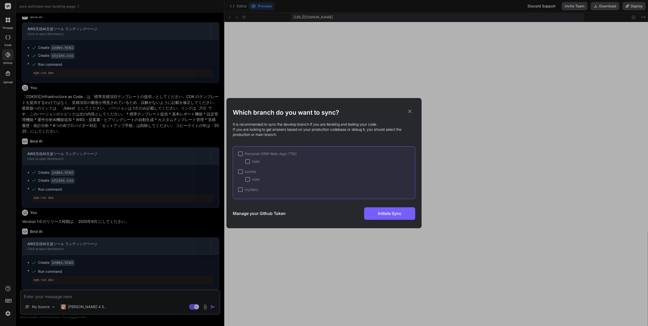
click at [254, 191] on span "mydiary" at bounding box center [252, 189] width 14 height 5
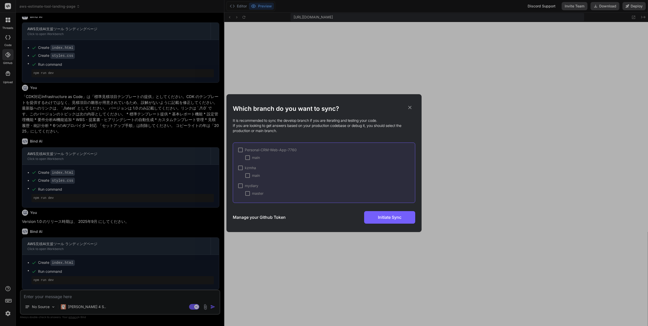
click at [410, 107] on icon at bounding box center [410, 108] width 6 height 6
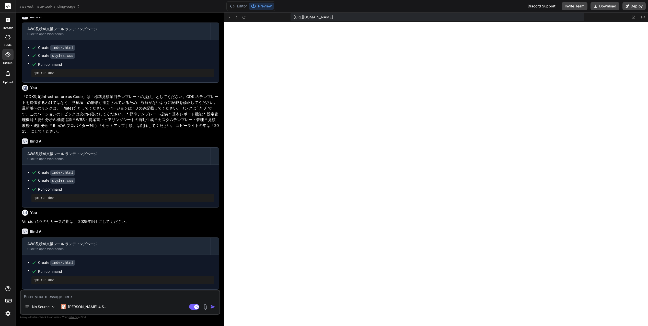
click at [8, 54] on icon at bounding box center [7, 54] width 5 height 5
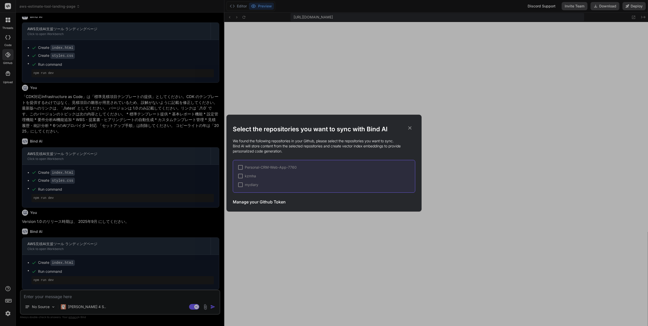
click at [408, 127] on icon at bounding box center [410, 128] width 6 height 6
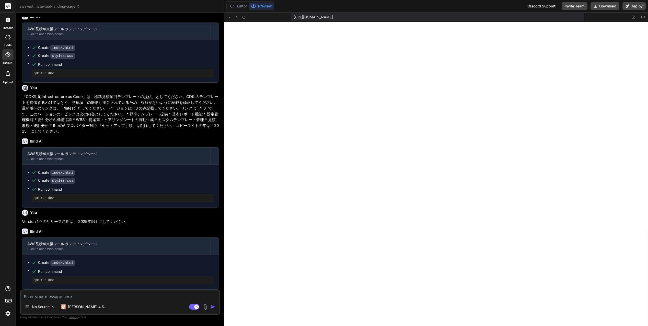
click at [8, 313] on img at bounding box center [8, 313] width 9 height 9
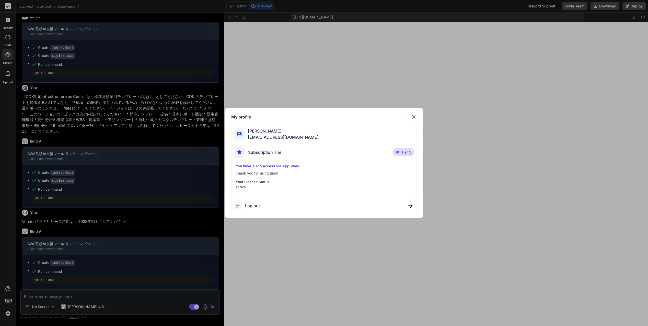
click at [255, 206] on span "Log out" at bounding box center [252, 205] width 15 height 6
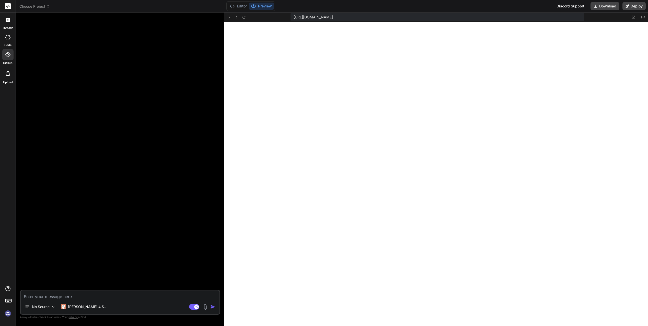
scroll to position [243, 0]
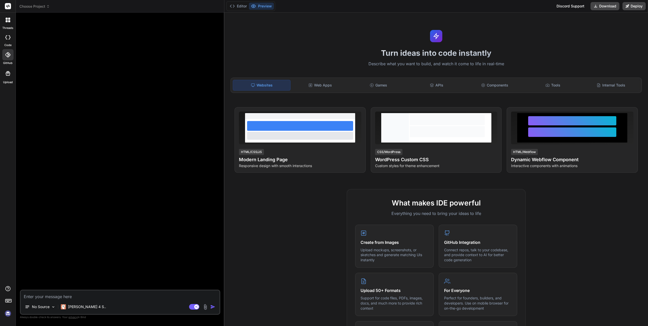
click at [8, 312] on img at bounding box center [8, 313] width 9 height 9
click at [8, 38] on icon at bounding box center [7, 37] width 5 height 4
click at [11, 20] on div at bounding box center [8, 20] width 11 height 11
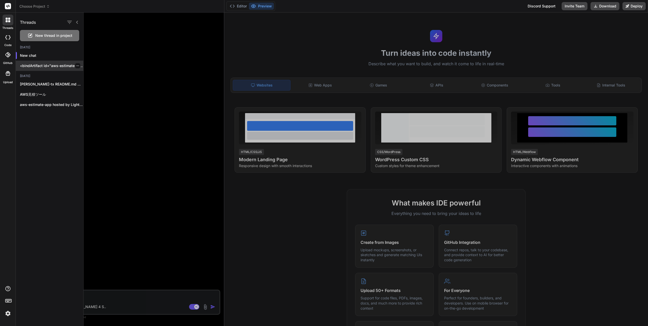
click at [52, 66] on p "<bindArtifact id="aws-estimate-tool-landing" title="AWS見積AI支援ツール ランディングページ"> <b…" at bounding box center [51, 65] width 63 height 5
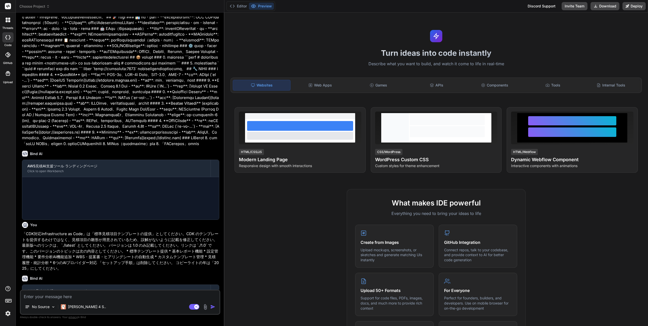
scroll to position [295, 0]
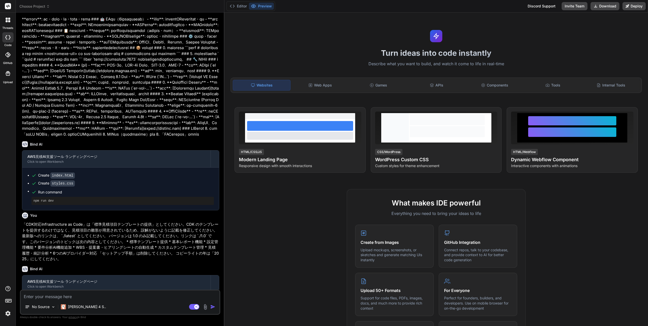
type textarea "x"
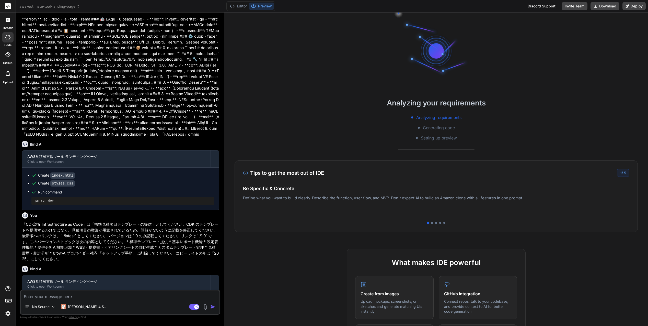
scroll to position [267, 0]
click at [8, 20] on icon at bounding box center [9, 21] width 2 height 2
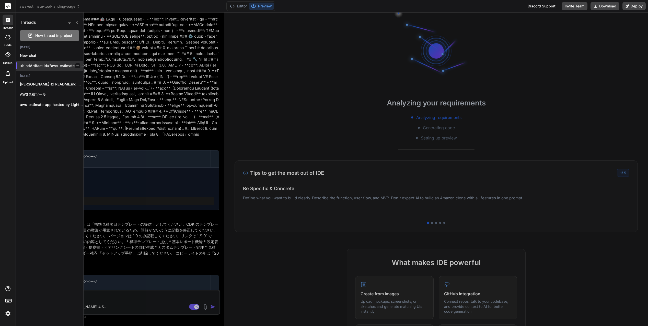
click at [77, 65] on icon "button" at bounding box center [77, 65] width 3 height 1
click at [93, 75] on span "Rename and Save" at bounding box center [99, 75] width 30 height 5
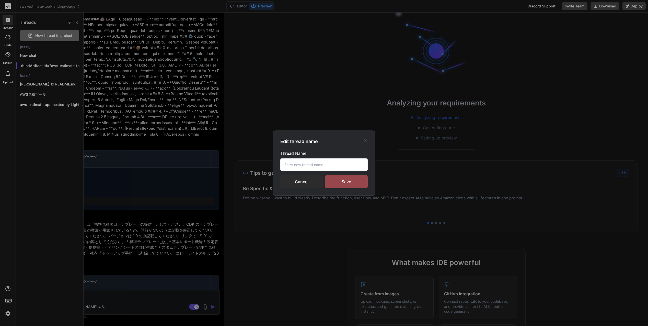
click at [289, 163] on input "text" at bounding box center [323, 164] width 87 height 13
type input "aws"
type textarea "x"
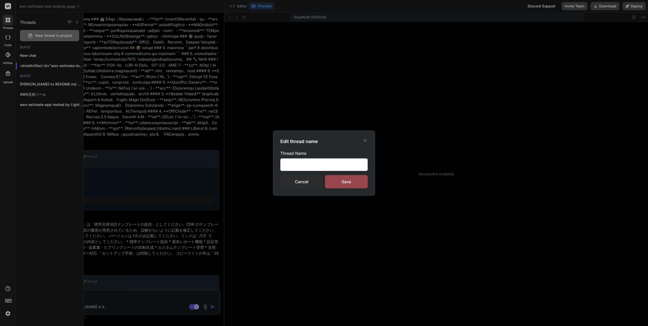
scroll to position [324, 0]
type input "aws es"
type textarea "x"
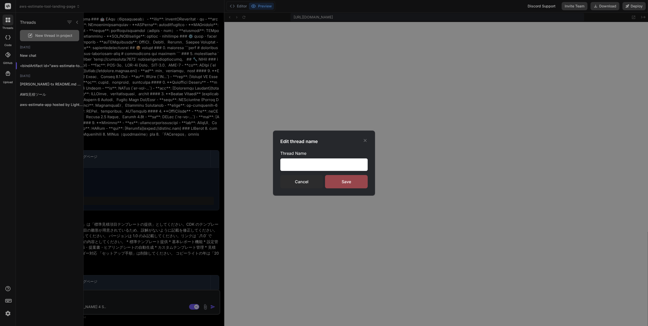
scroll to position [434, 0]
type input "aws estimate tool landing page"
click at [346, 184] on div "Save" at bounding box center [346, 181] width 43 height 13
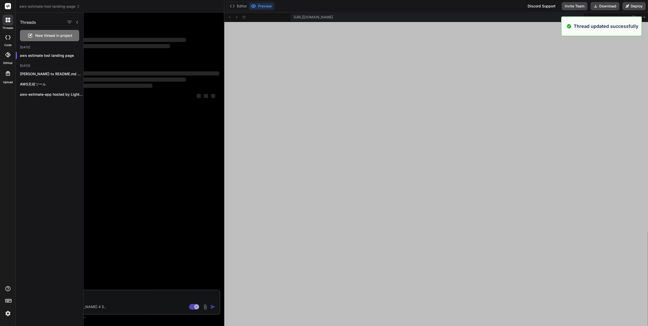
type textarea "x"
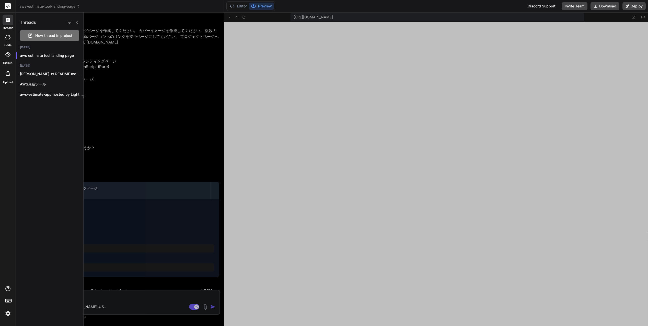
click at [9, 56] on icon at bounding box center [7, 54] width 5 height 5
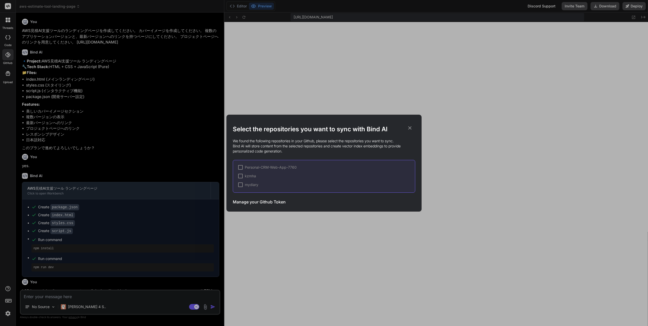
click at [264, 203] on h3 "Manage your Github Token" at bounding box center [259, 202] width 53 height 6
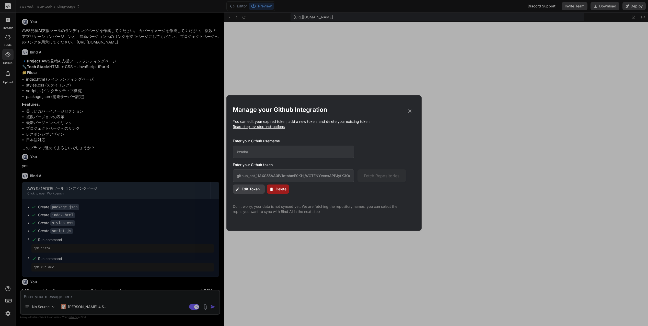
click at [251, 189] on span "Edit Token" at bounding box center [251, 188] width 18 height 5
click at [352, 177] on input "github_pat_11AXG55AA0iV1dtobmE0KH_WGTENYvxnxAPPJytX3OePI4LnNiGfQV0sbpZC6yol2mJK…" at bounding box center [293, 175] width 121 height 13
click at [249, 190] on span "Edit Token" at bounding box center [251, 188] width 18 height 5
click at [267, 153] on input "kzmha" at bounding box center [293, 151] width 121 height 13
type input "kzmha"
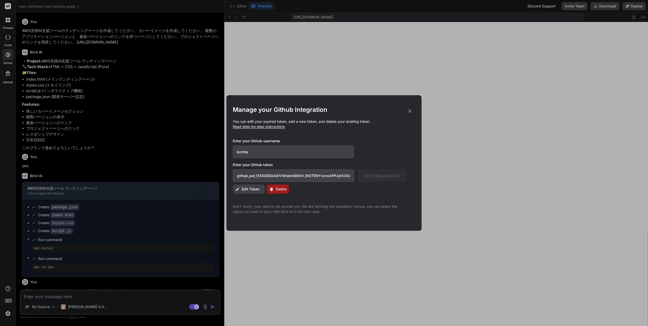
click at [298, 178] on input "github_pat_11AXG55AA0iV1dtobmE0KH_WGTENYvxnxAPPJytX3OePI4LnNiGfQV0sbpZC6yol2mJK…" at bounding box center [293, 175] width 121 height 13
type input "github_pat_11AXG55AA0iV1dtobmE0KH_WGTENYvxnxAPPJytX3OePI4LnNiGfQV0sbpZC6yol2mJK…"
click at [281, 188] on span "Delete" at bounding box center [281, 188] width 11 height 5
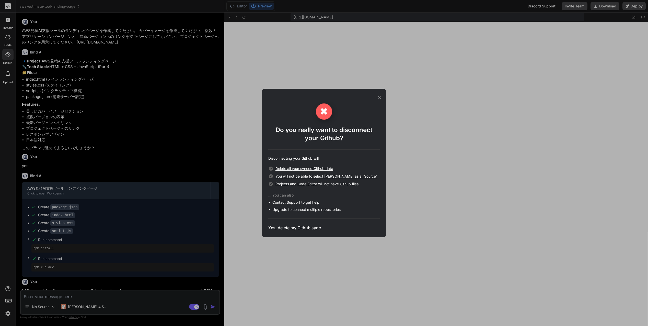
click at [290, 229] on h3 "Yes, delete my Github sync" at bounding box center [294, 227] width 53 height 6
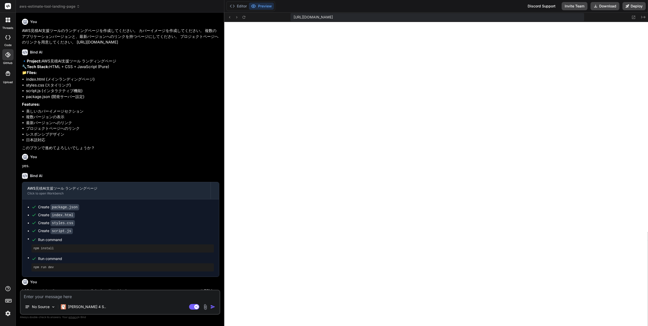
click at [8, 55] on icon at bounding box center [7, 54] width 5 height 5
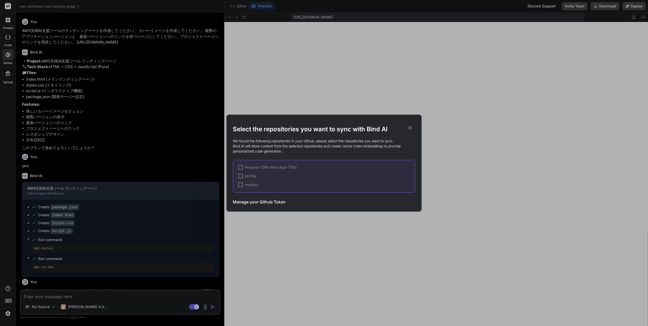
click at [266, 201] on h3 "Manage your Github Token" at bounding box center [259, 202] width 53 height 6
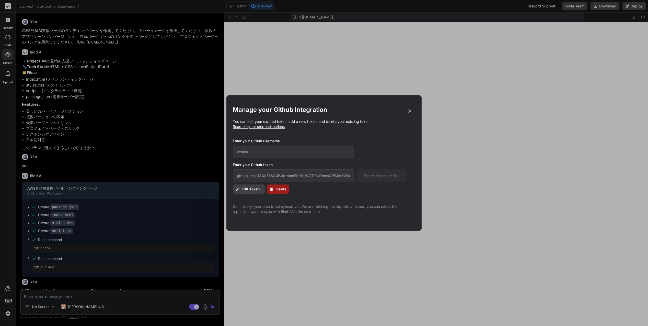
click at [257, 188] on span "Edit Token" at bounding box center [251, 188] width 18 height 5
click at [263, 176] on input "github_pat_11AXG55AA0iV1dtobmE0KH_WGTENYvxnxAPPJytX3OePI4LnNiGfQV0sbpZC6yol2mJK…" at bounding box center [293, 175] width 121 height 13
click at [374, 177] on span "Fetch Repositories" at bounding box center [382, 176] width 36 height 6
click at [304, 175] on input "text" at bounding box center [293, 175] width 121 height 13
paste input "github_pat_11AXG55AA0iV1dtobmE0KH_WGTENYvxnxAPPJytX3OePI4LnNiGfQV0sbpZC6yol2mJK…"
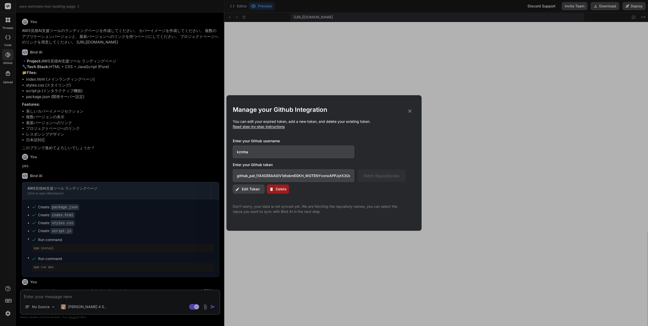
scroll to position [0, 87]
type input "github_pat_11AXG55AA0iV1dtobmE0KH_WGTENYvxnxAPPJytX3OePI4LnNiGfQV0sbpZC6yol2mJK…"
click at [275, 153] on input "kzmha" at bounding box center [293, 151] width 121 height 13
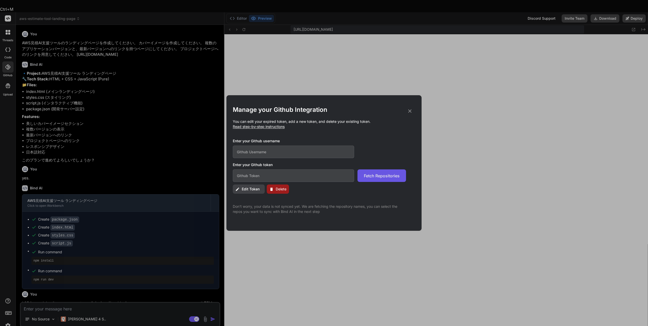
click at [370, 170] on button "Fetch Repositories" at bounding box center [382, 175] width 49 height 13
click at [277, 191] on span "Delete" at bounding box center [281, 188] width 11 height 5
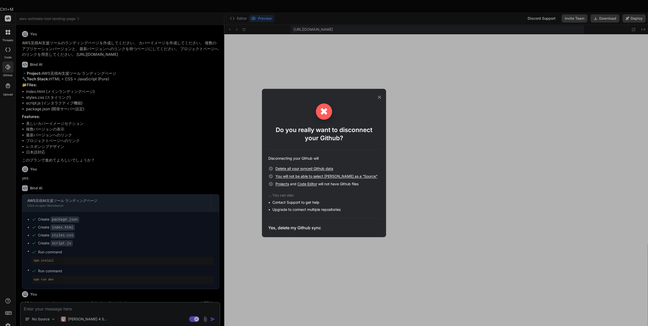
click at [304, 229] on h3 "Yes, delete my Github sync" at bounding box center [294, 227] width 53 height 6
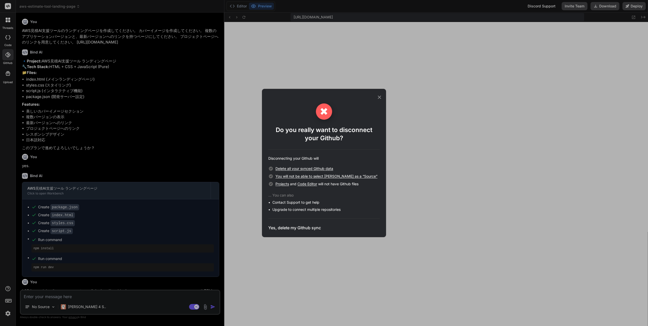
click at [380, 97] on icon at bounding box center [380, 97] width 6 height 6
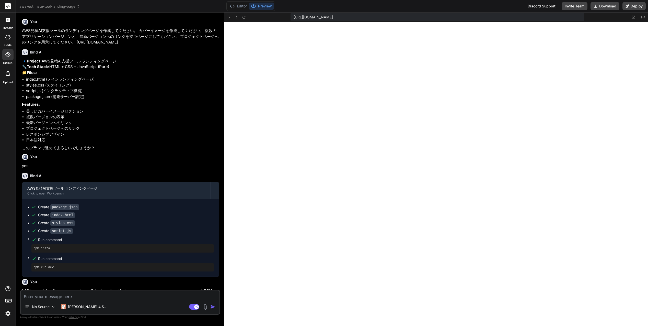
click at [9, 56] on icon at bounding box center [7, 54] width 5 height 5
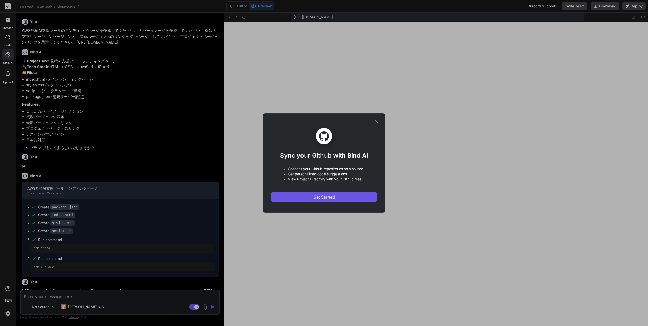
click at [328, 196] on span "Get Started" at bounding box center [324, 197] width 22 height 6
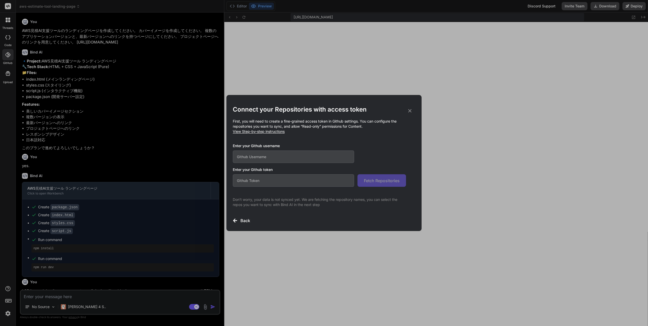
click at [274, 157] on input "text" at bounding box center [293, 156] width 121 height 13
type input "kzmha"
paste input "github_pat_11AXG55AA0iV1dtobmE0KH_WGTENYvxnxAPPJytX3OePI4LnNiGfQV0sbpZC6yol2mJK…"
type input "github_pat_11AXG55AA0iV1dtobmE0KH_WGTENYvxnxAPPJytX3OePI4LnNiGfQV0sbpZC6yol2mJK…"
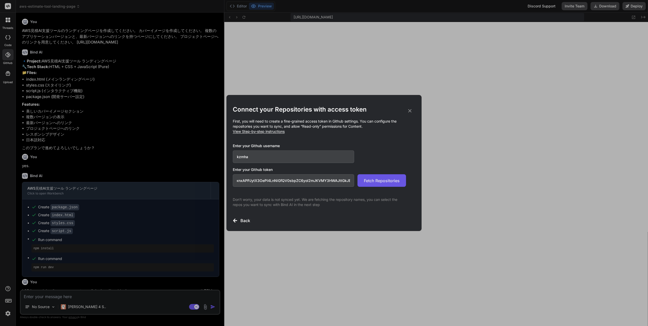
scroll to position [0, 0]
click at [378, 180] on span "Fetch Repositories" at bounding box center [382, 180] width 36 height 6
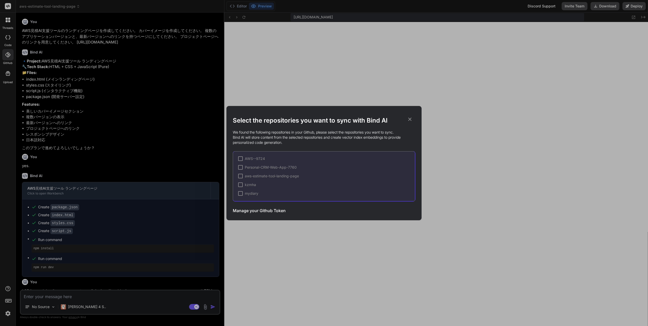
click at [241, 177] on div at bounding box center [240, 176] width 5 height 5
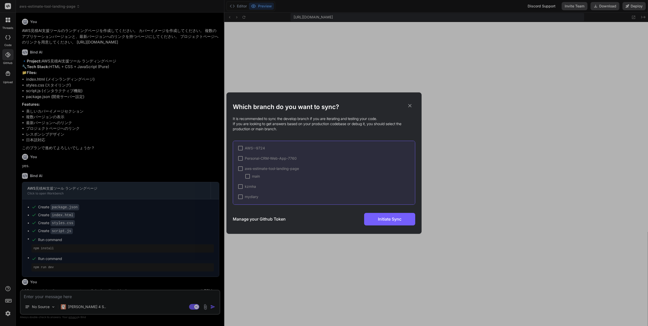
click at [248, 175] on div at bounding box center [247, 176] width 5 height 5
click at [390, 220] on span "Initiate Sync" at bounding box center [390, 219] width 24 height 6
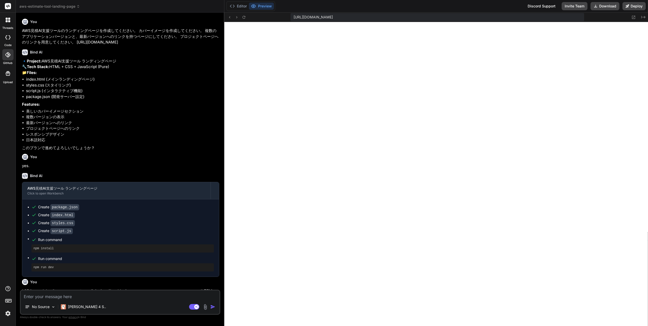
click at [4, 55] on div at bounding box center [7, 54] width 11 height 11
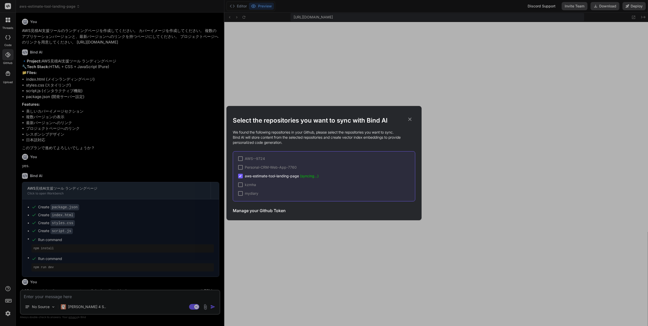
click at [409, 118] on icon at bounding box center [410, 118] width 3 height 3
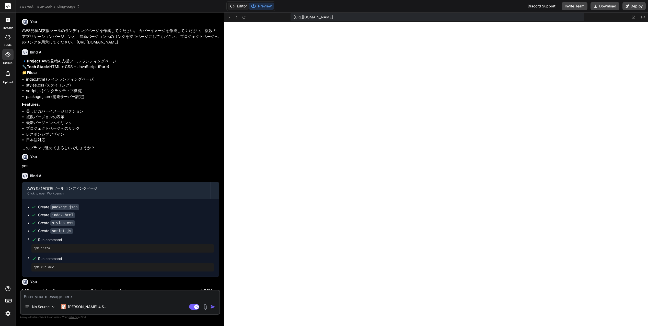
click at [241, 6] on button "Editor" at bounding box center [238, 6] width 21 height 7
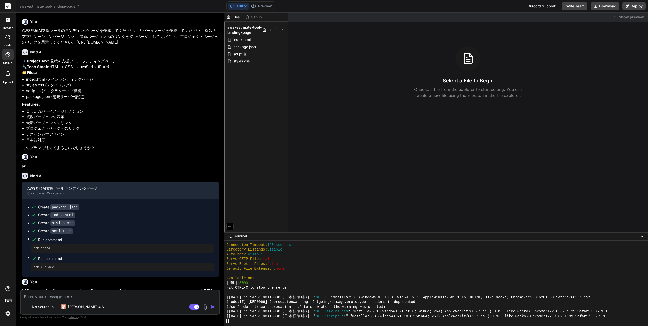
click at [8, 38] on icon at bounding box center [7, 37] width 5 height 4
click at [7, 55] on icon at bounding box center [7, 54] width 5 height 5
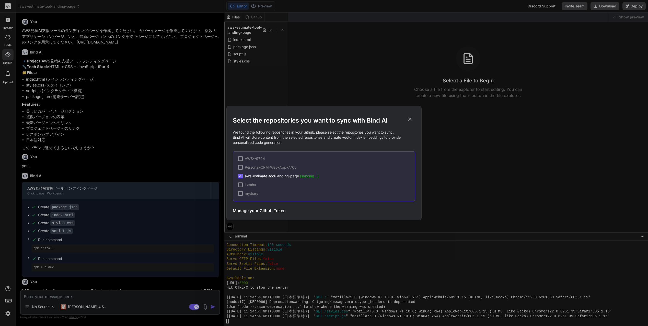
click at [266, 211] on h3 "Manage your Github Token" at bounding box center [259, 210] width 53 height 6
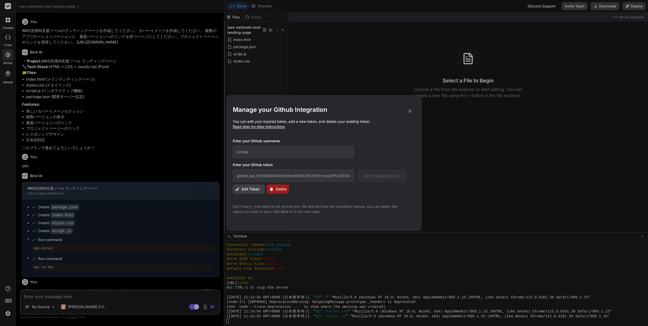
click at [410, 111] on icon at bounding box center [410, 111] width 6 height 6
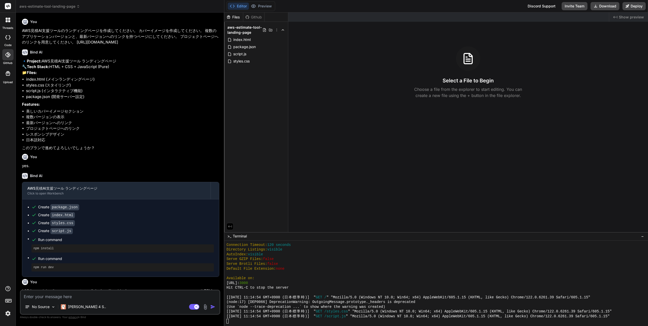
click at [5, 56] on icon at bounding box center [7, 54] width 5 height 5
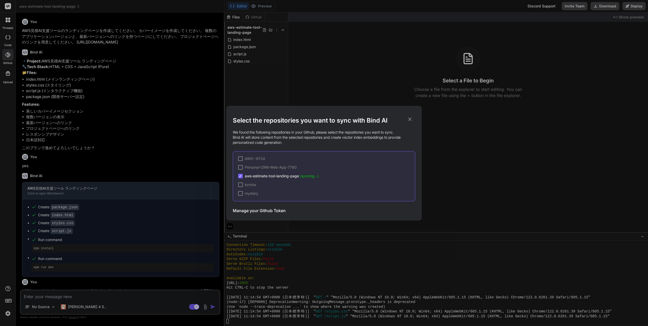
click at [255, 177] on span "aws-estimate-tool-landing-page (syncing...)" at bounding box center [282, 175] width 74 height 5
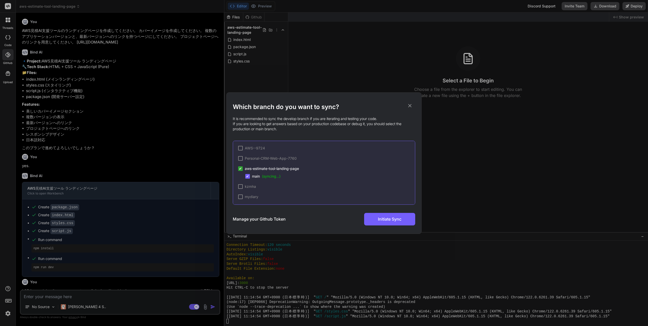
click at [411, 105] on icon at bounding box center [410, 105] width 3 height 3
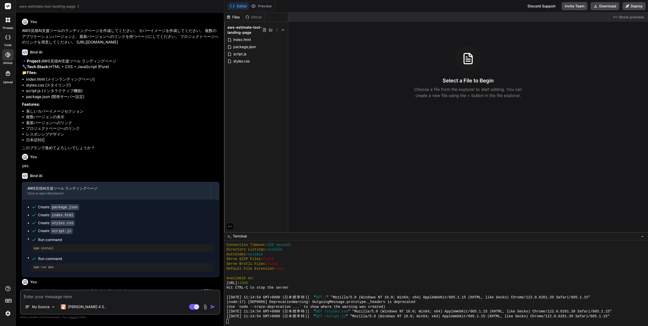
click at [9, 54] on icon at bounding box center [7, 54] width 5 height 5
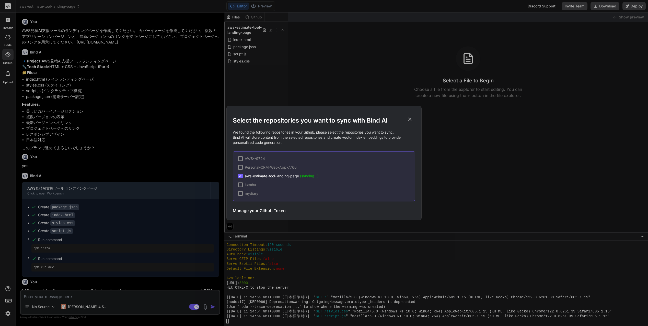
click at [411, 118] on icon at bounding box center [410, 119] width 6 height 6
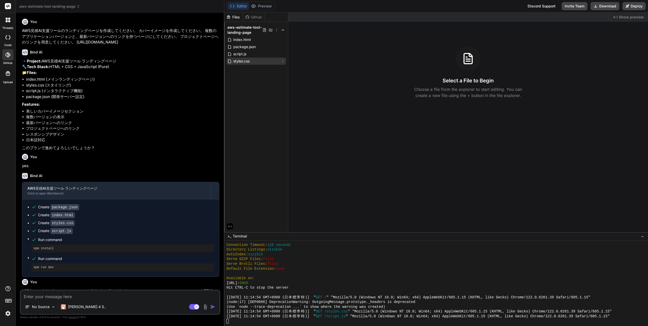
click at [244, 62] on span "styles.css" at bounding box center [241, 61] width 17 height 6
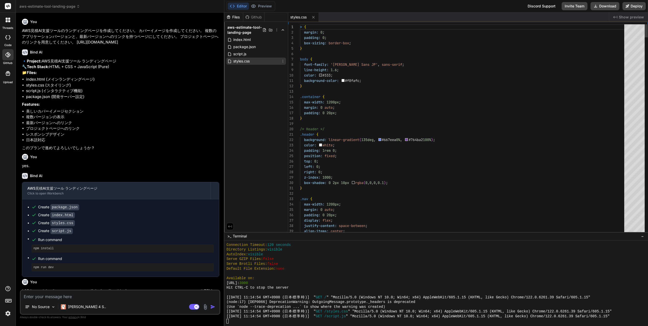
type textarea "x"
click at [243, 52] on span "script.js" at bounding box center [240, 54] width 14 height 6
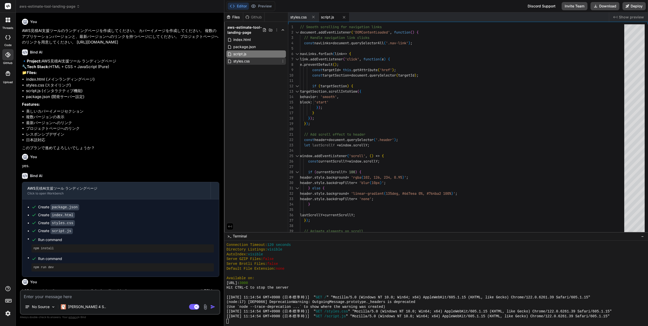
click at [245, 61] on span "styles.css" at bounding box center [241, 61] width 17 height 6
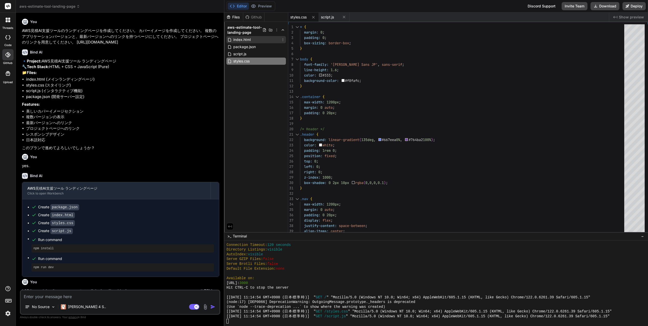
click at [247, 40] on span "index.html" at bounding box center [242, 40] width 18 height 6
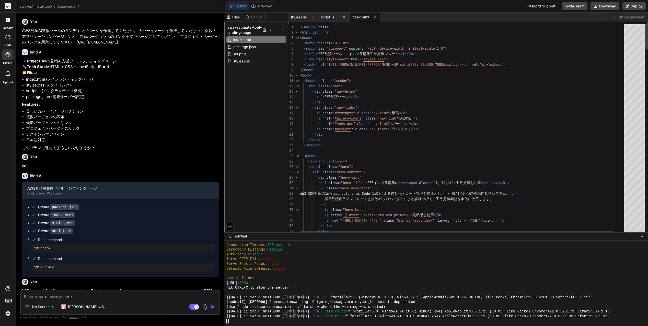
type textarea "<!DOCTYPE html> <html lang="ja"> <head> <meta charset="UTF-8"> <meta name="view…"
click at [609, 6] on button "Download" at bounding box center [605, 6] width 29 height 8
click at [268, 5] on button "Preview" at bounding box center [261, 6] width 25 height 7
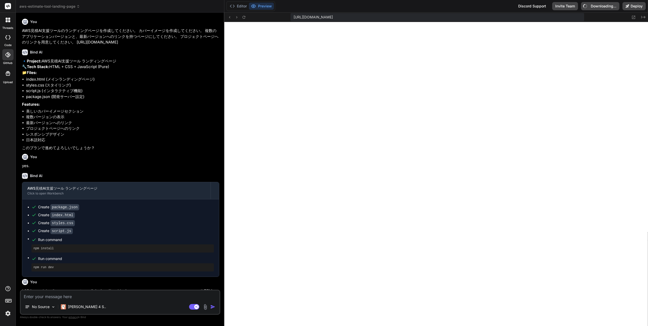
type textarea "x"
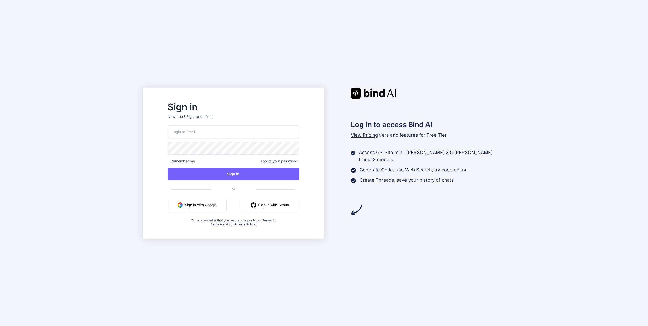
type input "[EMAIL_ADDRESS][DOMAIN_NAME]"
